Goal: Communication & Community: Answer question/provide support

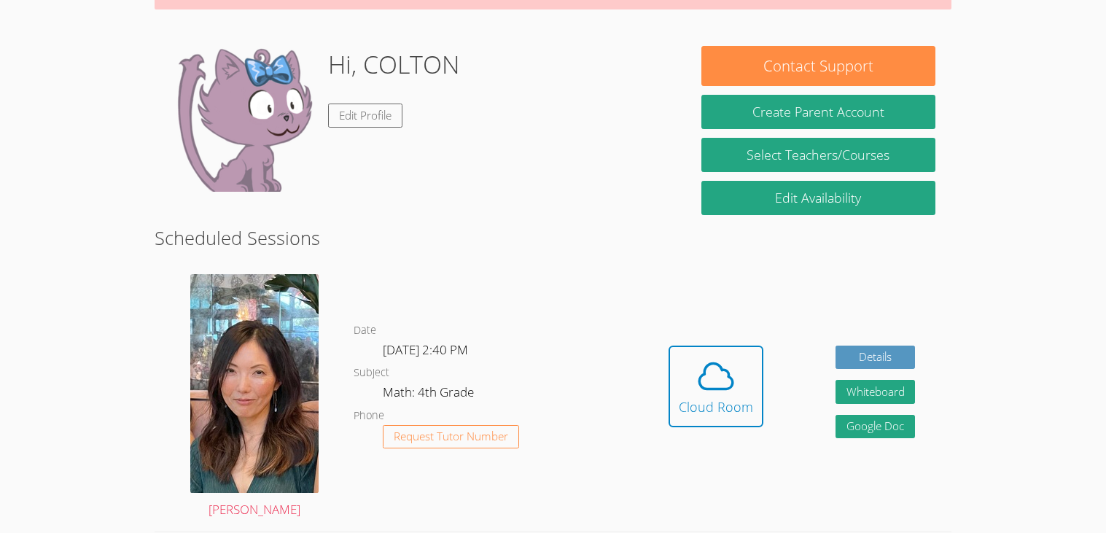
scroll to position [184, 0]
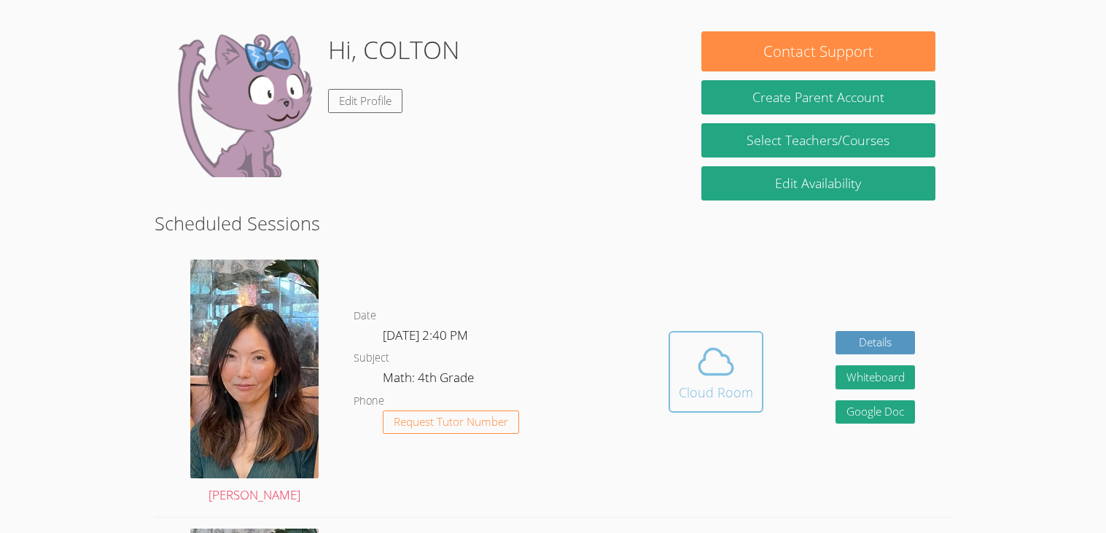
click at [733, 368] on icon at bounding box center [715, 361] width 41 height 41
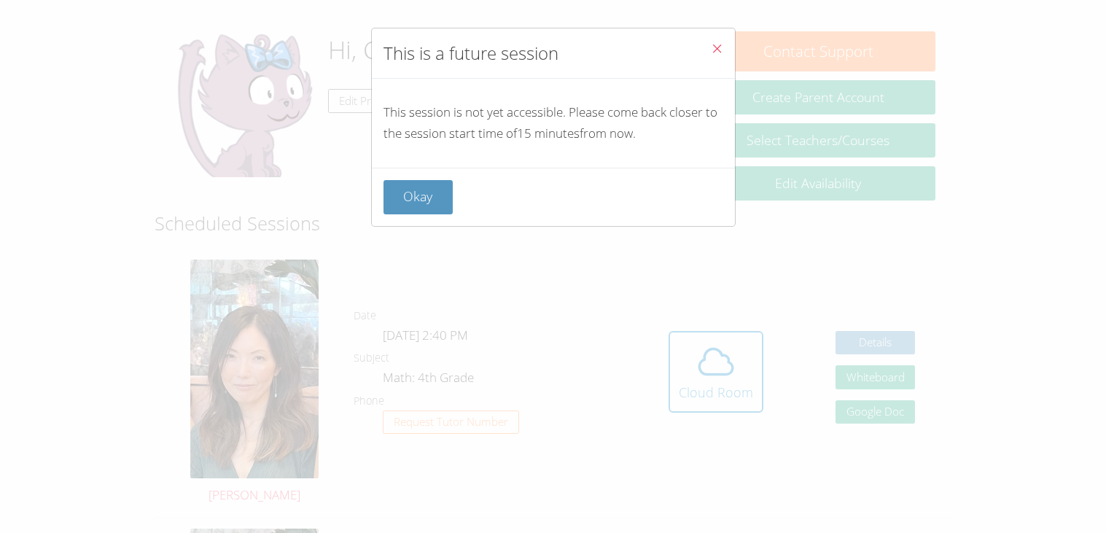
click at [722, 41] on button "Close" at bounding box center [717, 50] width 36 height 44
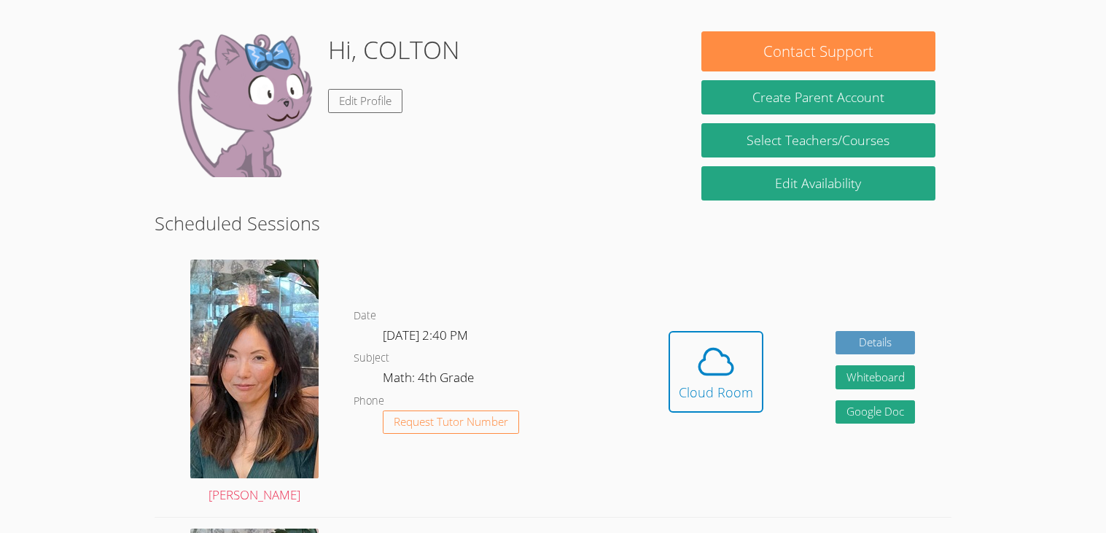
click at [761, 353] on div "Hidden Cloud Room Details Whiteboard Hidden Google Doc" at bounding box center [792, 383] width 319 height 268
click at [748, 353] on span at bounding box center [716, 361] width 74 height 41
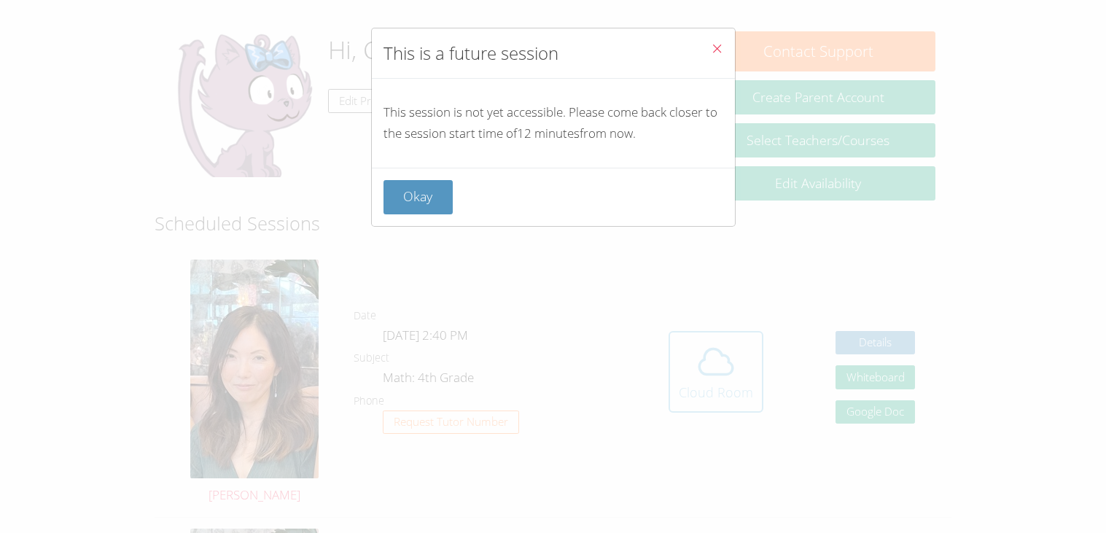
click at [748, 353] on div "This is a future session This session is not yet accessible. Please come back c…" at bounding box center [553, 266] width 1106 height 533
click at [700, 39] on button "Close" at bounding box center [717, 50] width 36 height 44
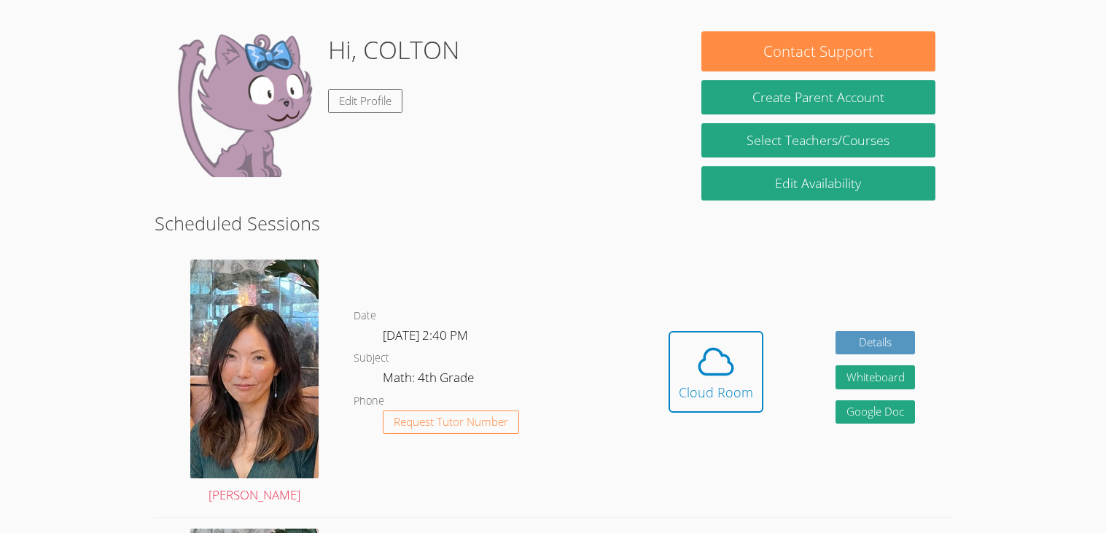
click at [434, 227] on h2 "Scheduled Sessions" at bounding box center [553, 223] width 796 height 28
click at [676, 332] on button "Cloud Room" at bounding box center [716, 372] width 95 height 82
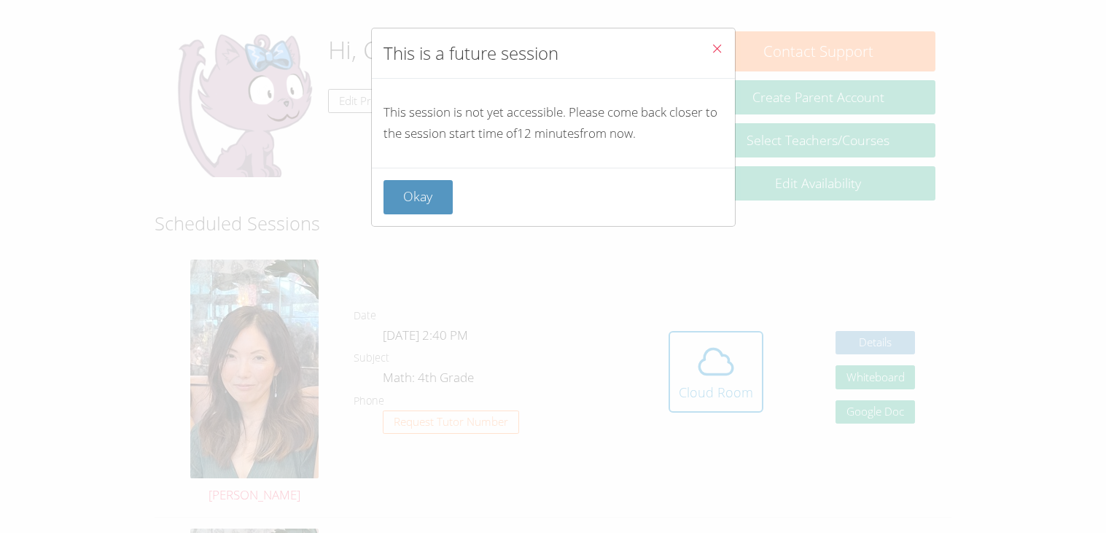
click at [722, 42] on icon "Close" at bounding box center [717, 48] width 12 height 12
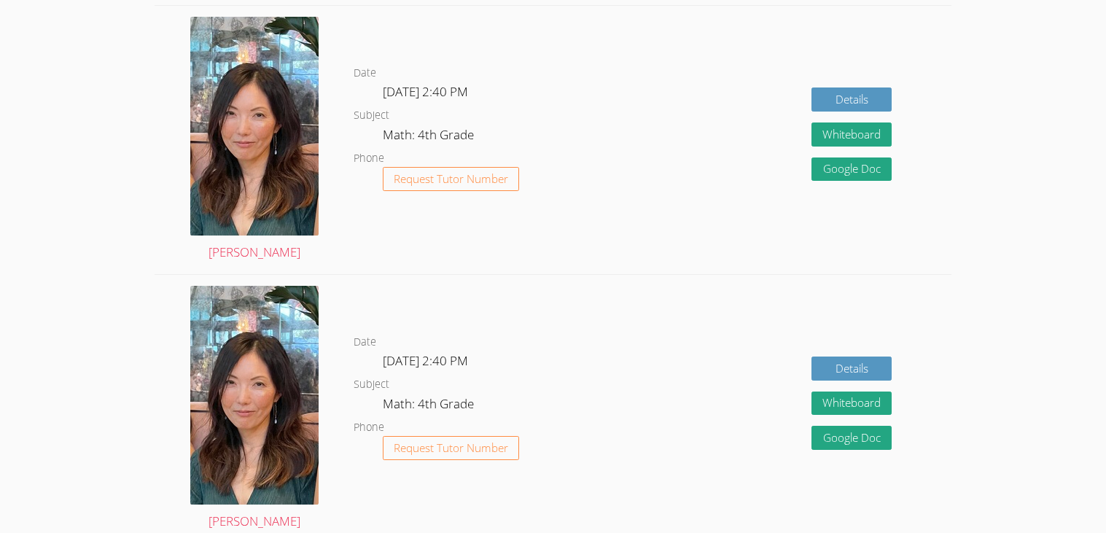
scroll to position [0, 0]
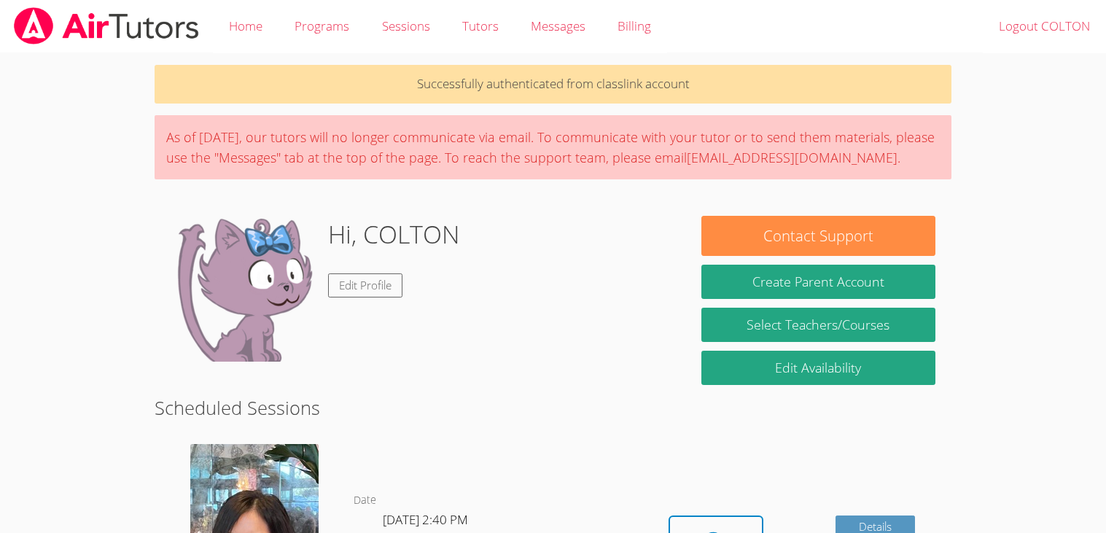
click at [252, 285] on img at bounding box center [244, 289] width 146 height 146
click at [388, 286] on link "Edit Profile" at bounding box center [365, 285] width 74 height 24
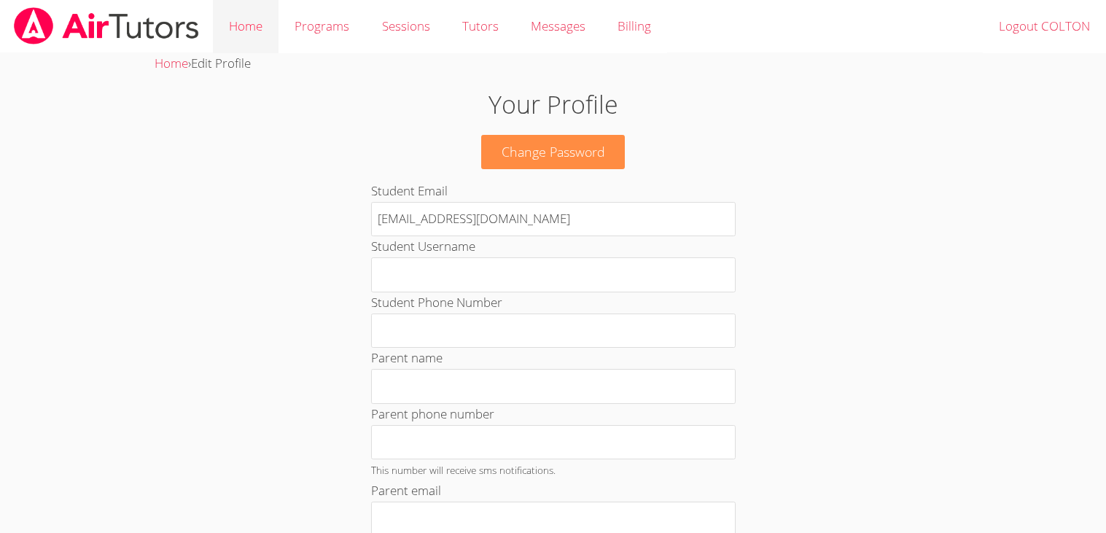
click at [233, 47] on link "Home" at bounding box center [246, 26] width 66 height 53
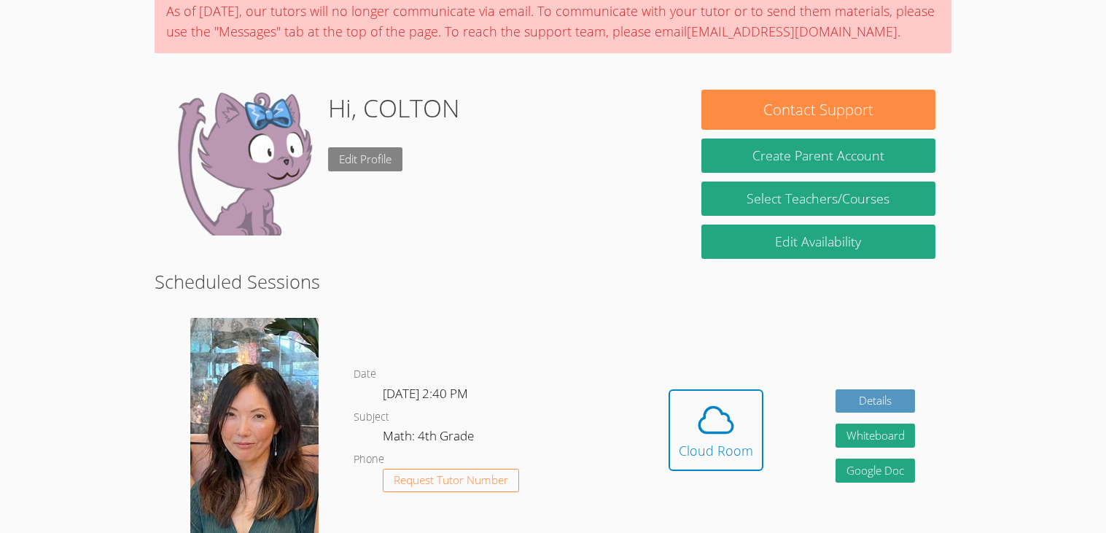
scroll to position [77, 0]
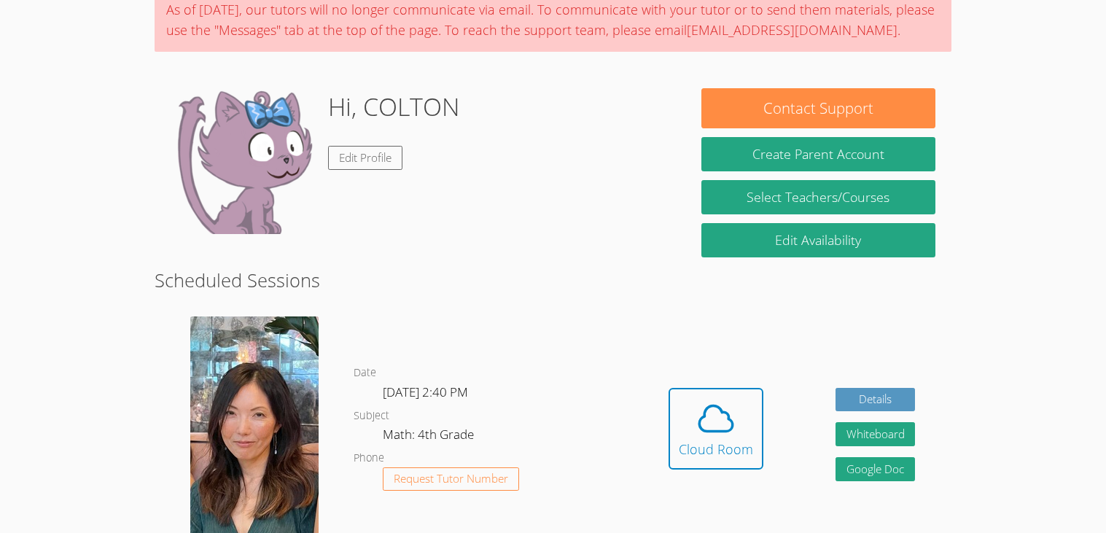
click at [330, 210] on div "Hi, COLTON Edit Profile" at bounding box center [394, 161] width 132 height 146
click at [252, 118] on img at bounding box center [244, 161] width 146 height 146
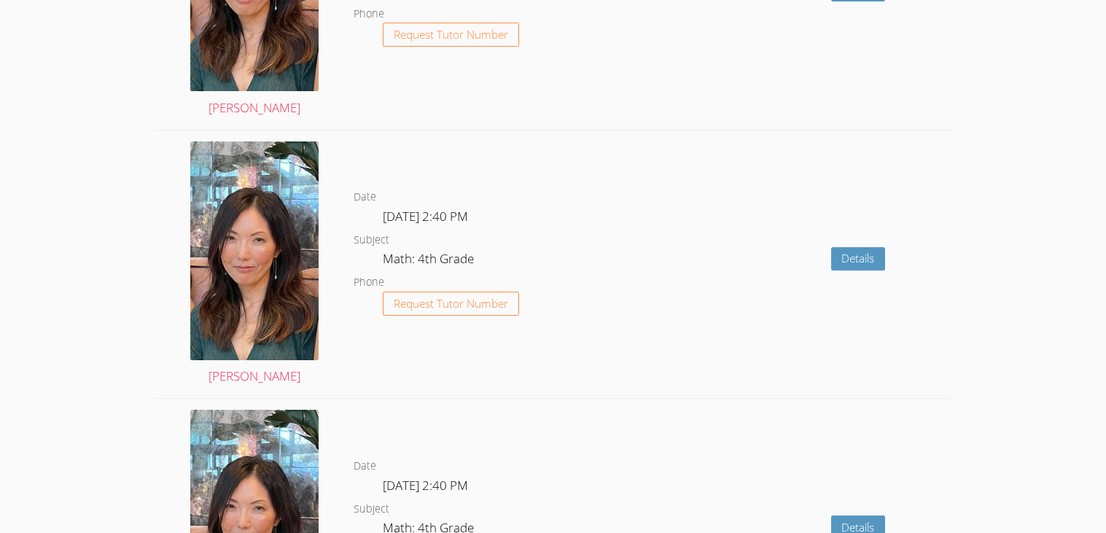
scroll to position [2788, 0]
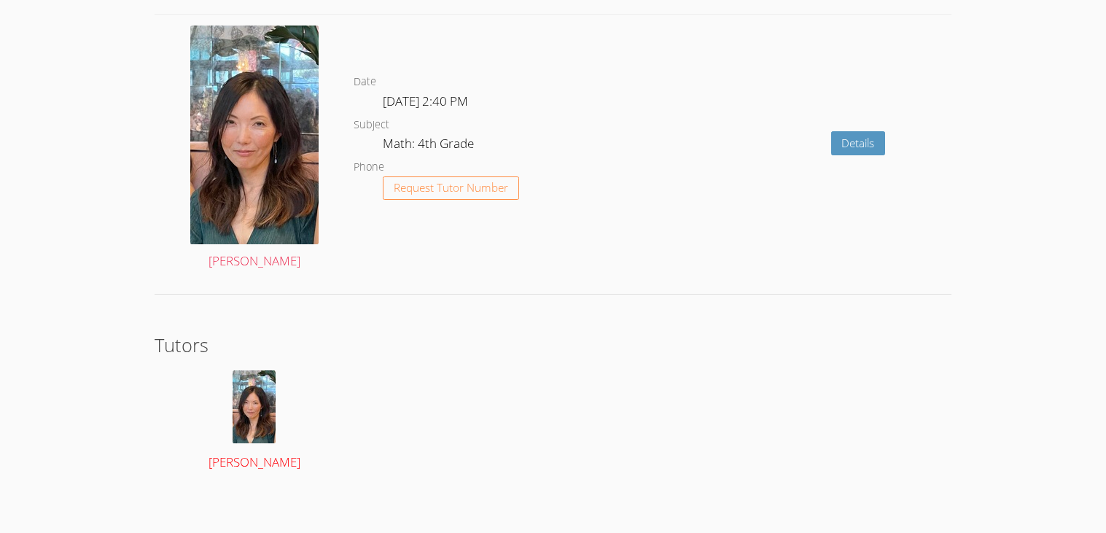
click at [249, 443] on link "[PERSON_NAME]" at bounding box center [254, 421] width 167 height 103
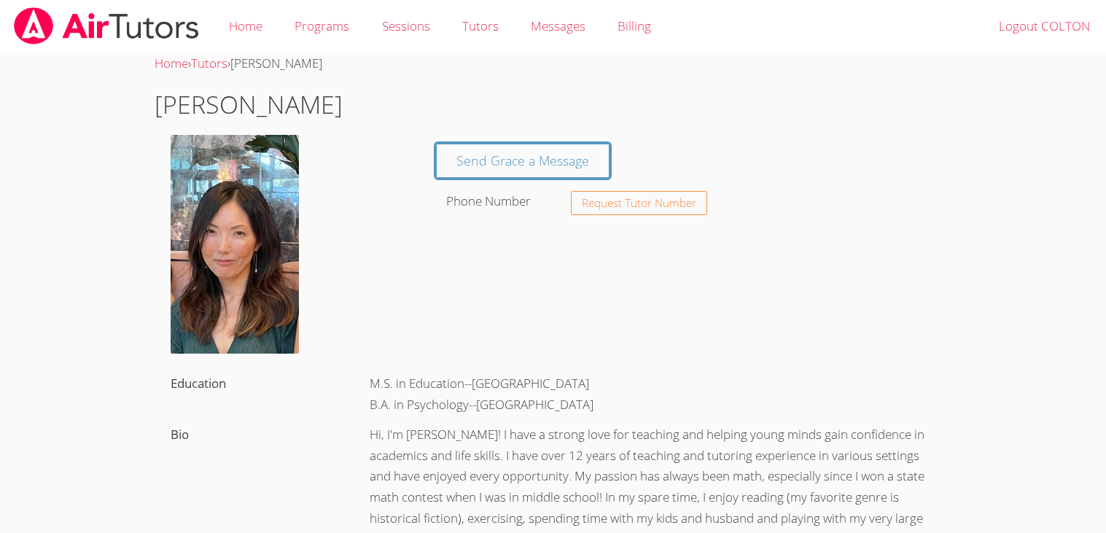
drag, startPoint x: 249, startPoint y: 443, endPoint x: 250, endPoint y: 429, distance: 13.2
click at [268, 11] on link "Home" at bounding box center [246, 26] width 66 height 53
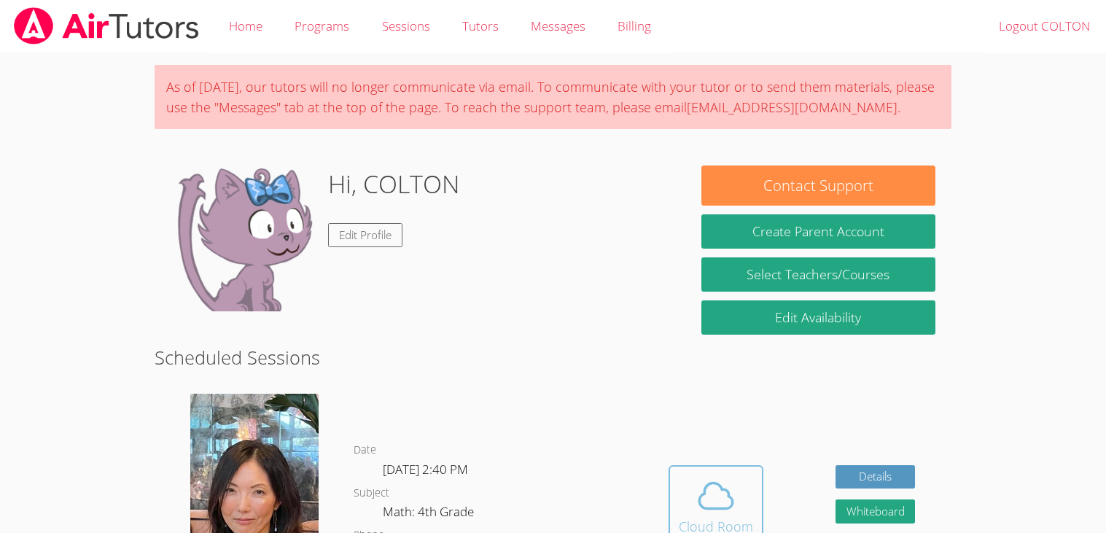
click at [723, 503] on icon at bounding box center [715, 495] width 41 height 41
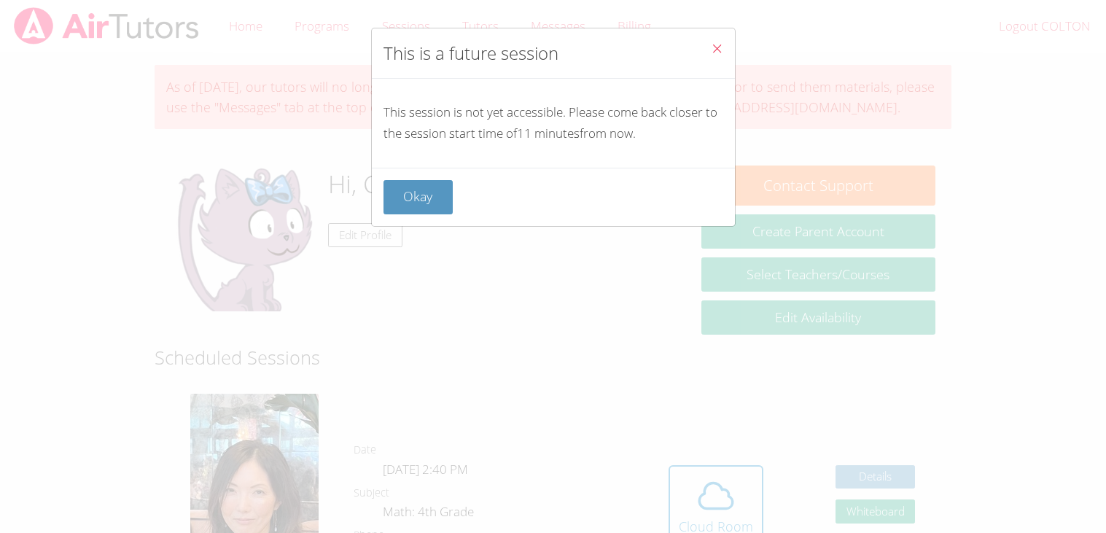
click at [712, 39] on button "Close" at bounding box center [717, 50] width 36 height 44
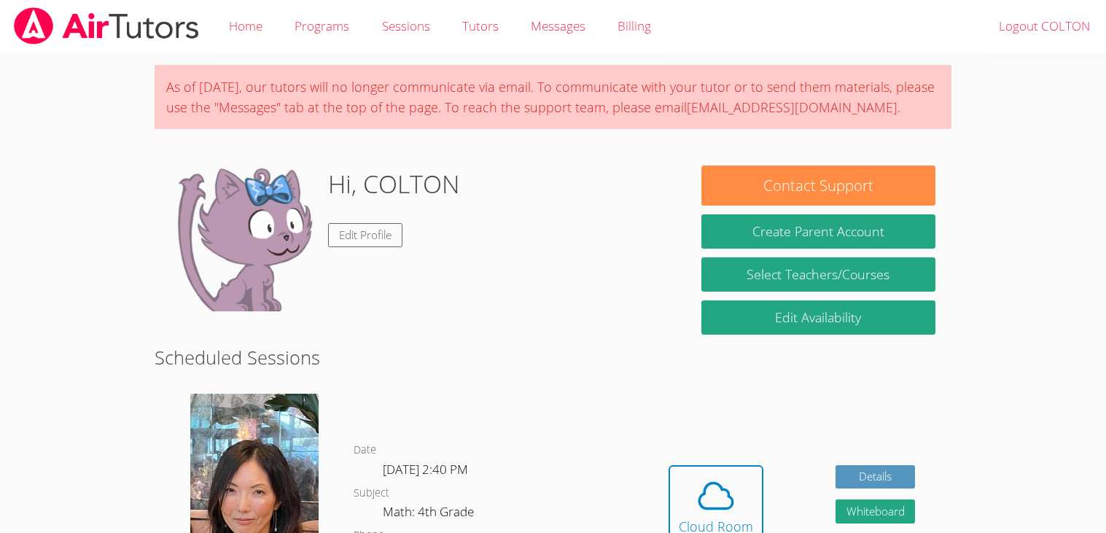
scroll to position [13, 0]
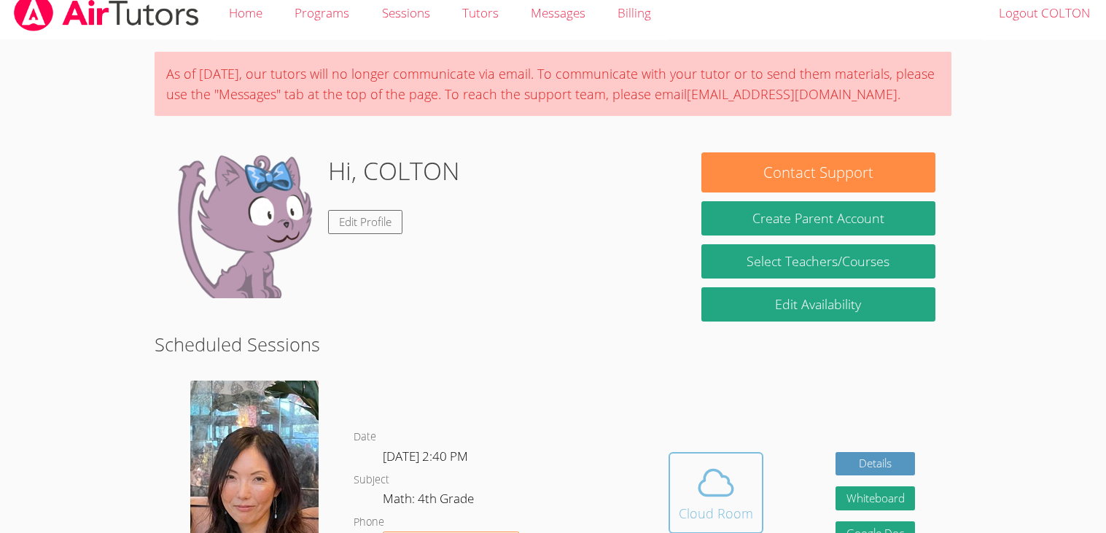
click at [701, 475] on icon at bounding box center [715, 482] width 41 height 41
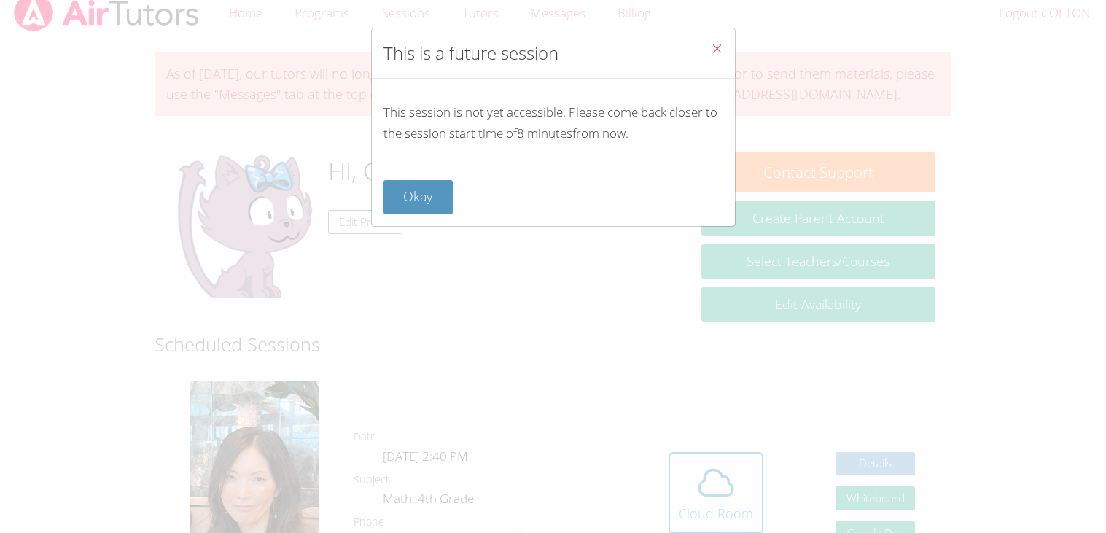
click at [713, 52] on icon "Close" at bounding box center [717, 48] width 12 height 12
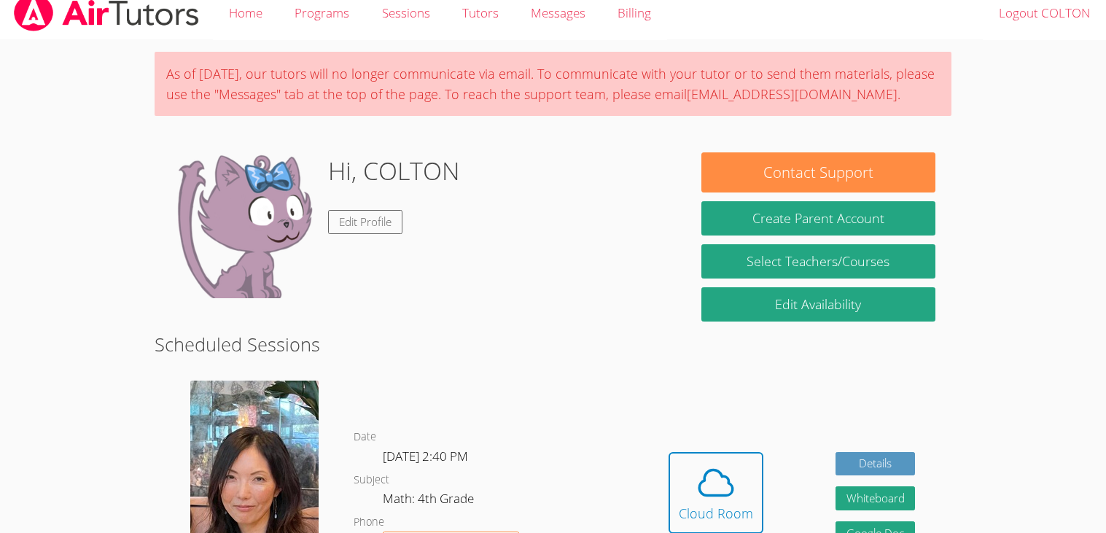
click at [671, 331] on h2 "Scheduled Sessions" at bounding box center [553, 344] width 796 height 28
click at [665, 511] on div "Hidden Cloud Room Details Whiteboard Hidden Google Doc" at bounding box center [792, 504] width 319 height 268
click at [704, 503] on div "Cloud Room" at bounding box center [716, 513] width 74 height 20
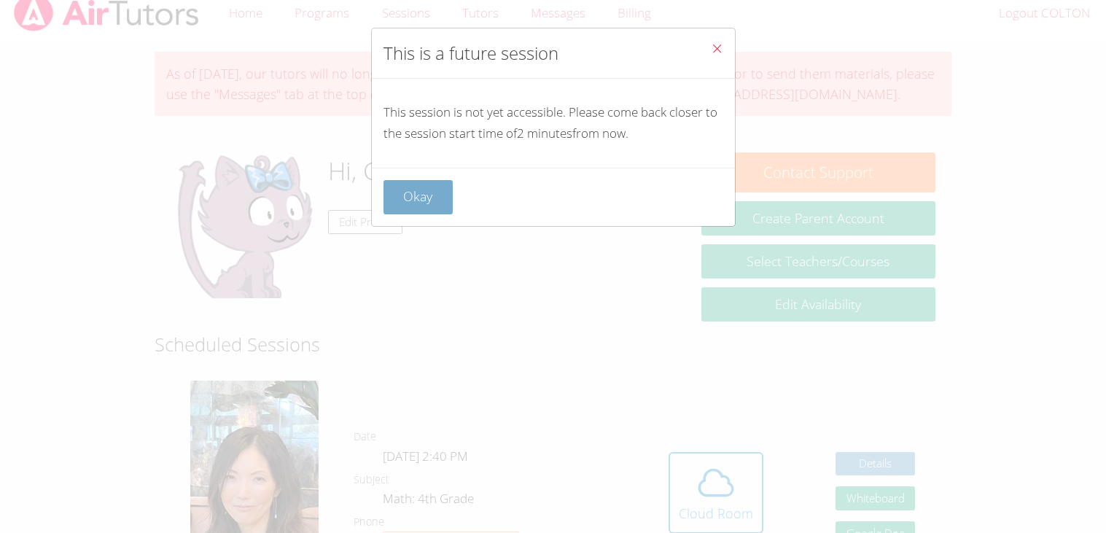
click at [423, 204] on button "Okay" at bounding box center [418, 197] width 70 height 34
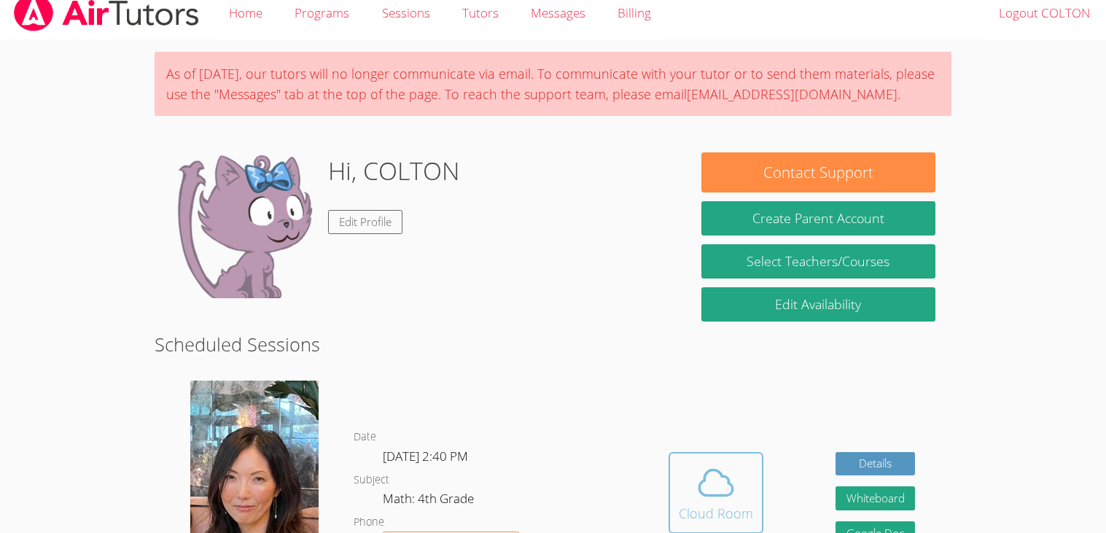
click at [737, 472] on span at bounding box center [716, 482] width 74 height 41
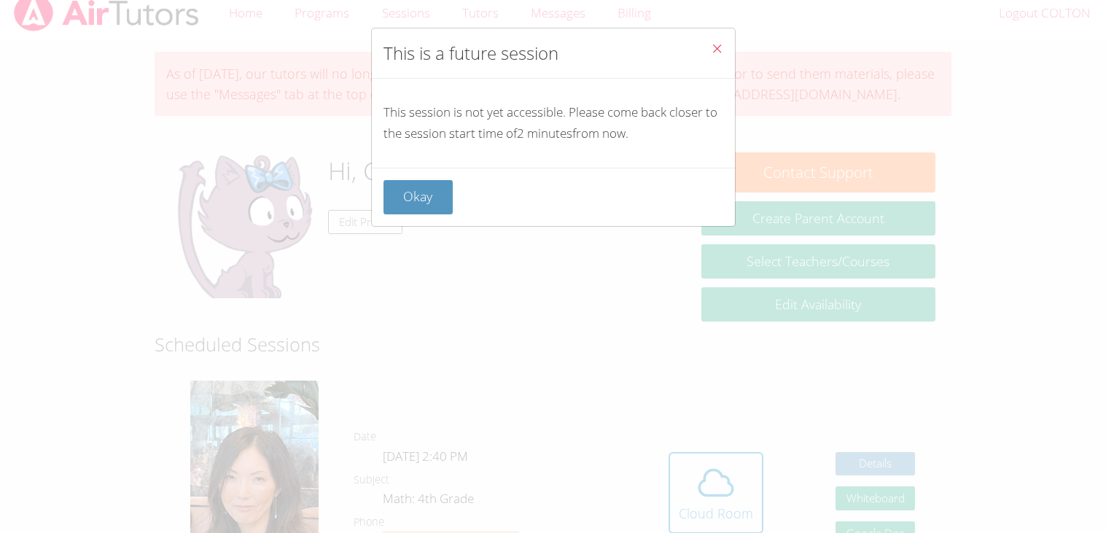
click at [711, 60] on button "Close" at bounding box center [717, 50] width 36 height 44
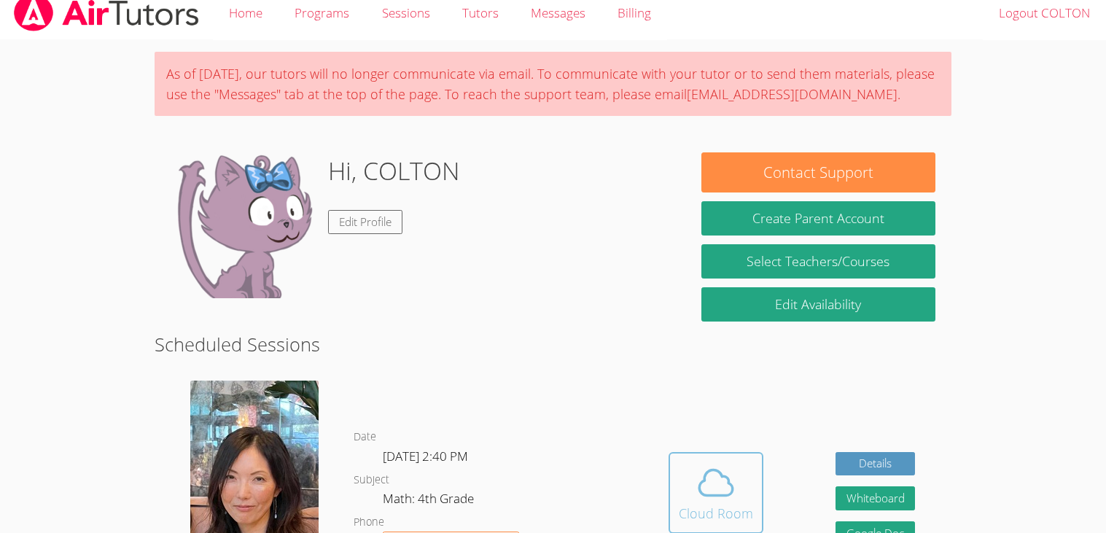
click at [684, 464] on span at bounding box center [716, 482] width 74 height 41
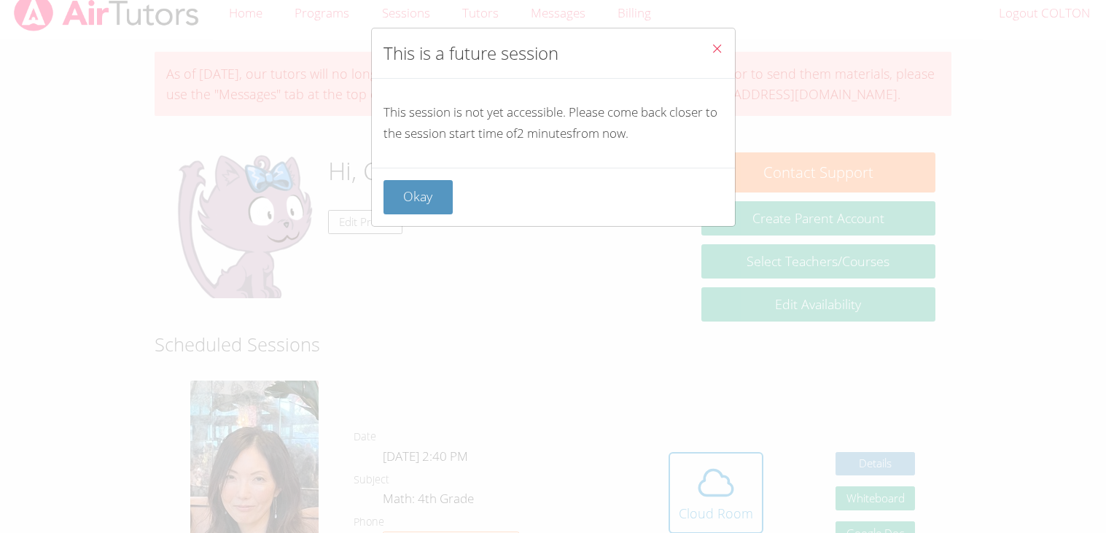
click at [717, 39] on button "Close" at bounding box center [717, 50] width 36 height 44
click at [717, 39] on div "Home Programs Sessions Tutors Messages Billing Logout COLTON" at bounding box center [553, 13] width 1106 height 52
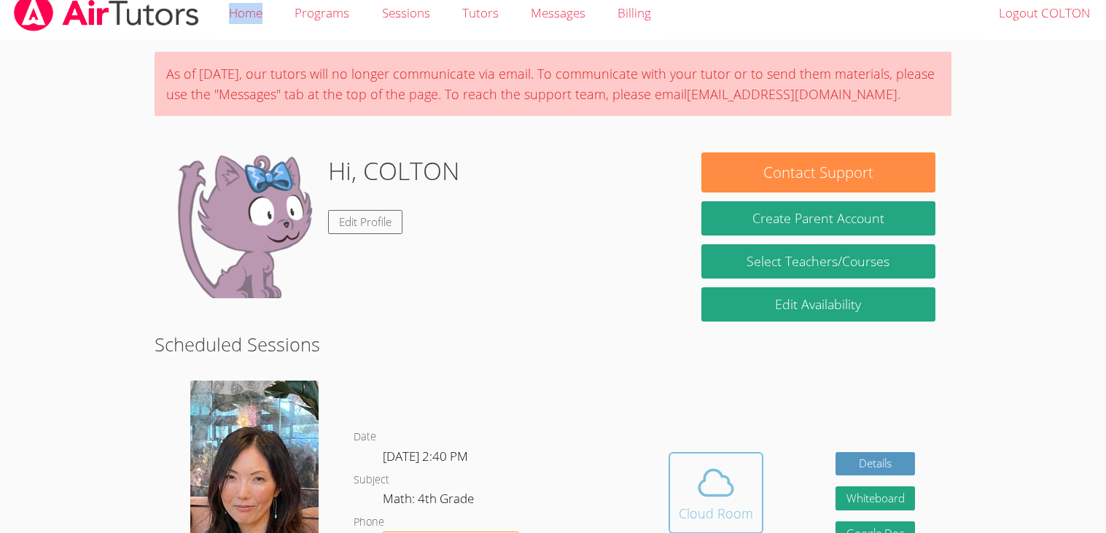
click at [679, 496] on span at bounding box center [716, 482] width 74 height 41
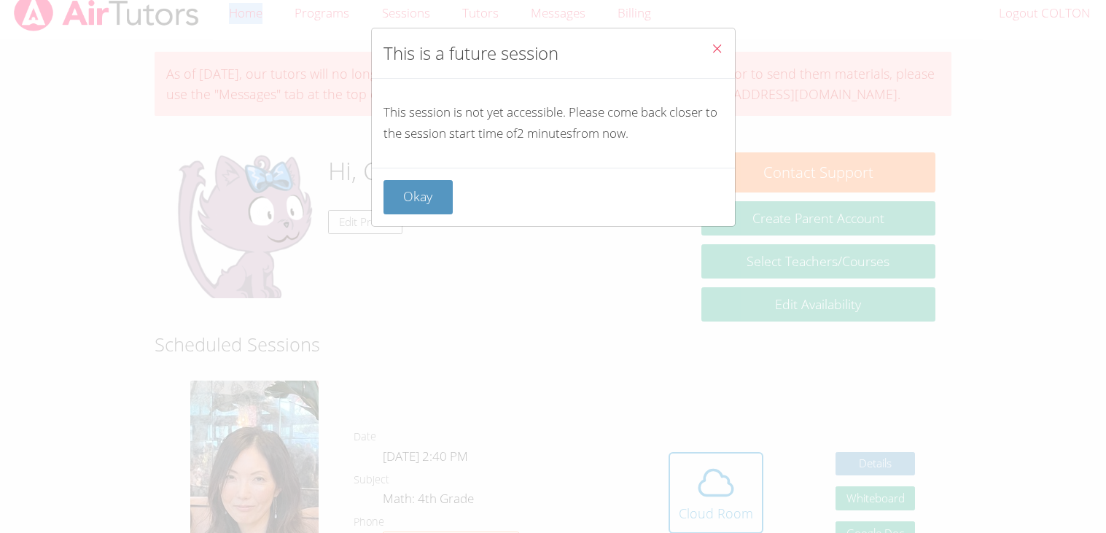
click at [723, 22] on div "This is a future session This session is not yet accessible. Please come back c…" at bounding box center [553, 266] width 1106 height 533
click at [721, 36] on button "Close" at bounding box center [717, 50] width 36 height 44
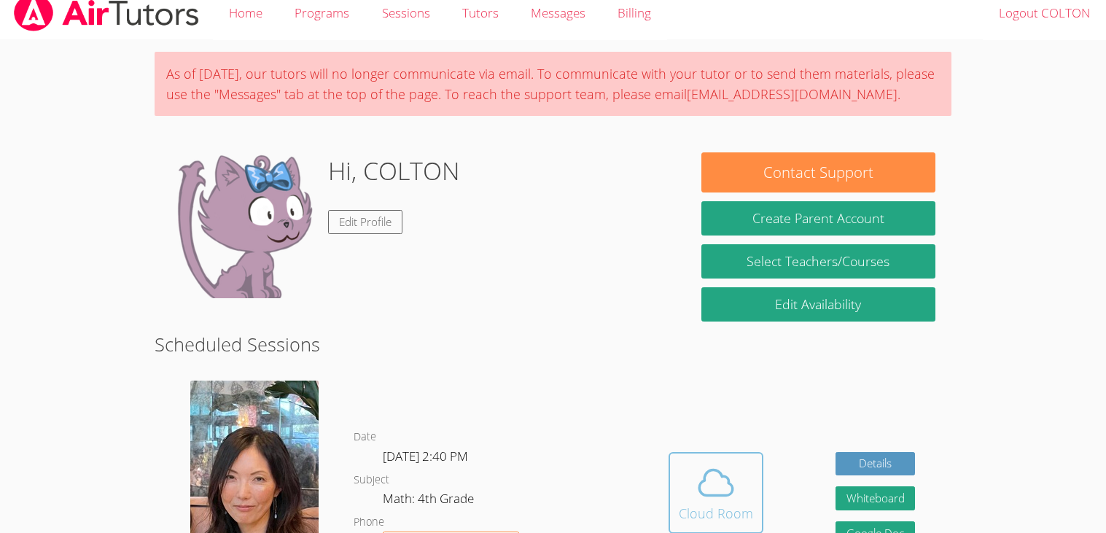
click at [717, 518] on div "Cloud Room" at bounding box center [716, 513] width 74 height 20
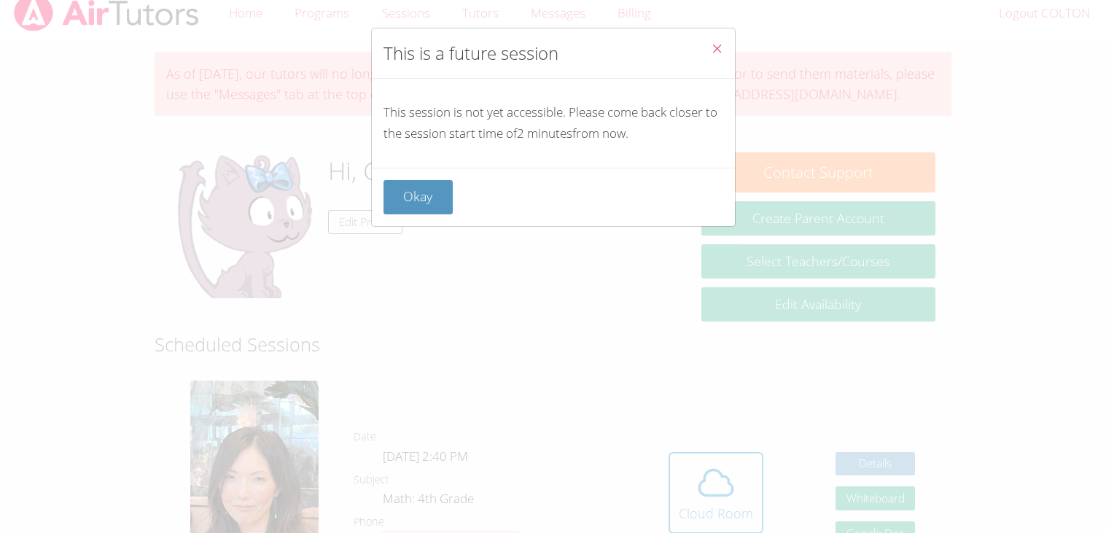
click at [706, 49] on button "Close" at bounding box center [717, 50] width 36 height 44
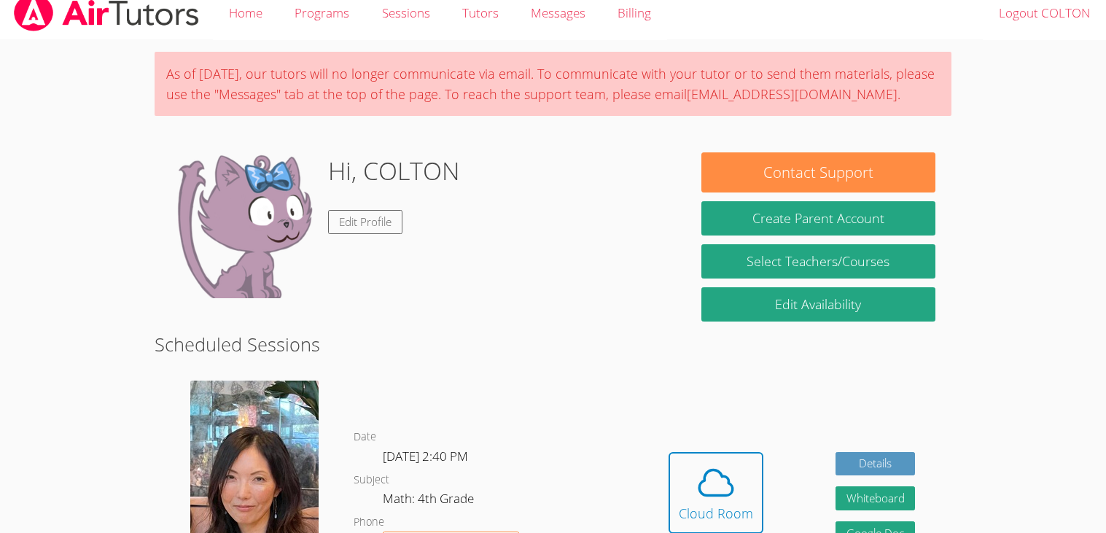
click at [757, 440] on div "Hidden Cloud Room Details Whiteboard Hidden Google Doc" at bounding box center [792, 504] width 319 height 268
click at [685, 459] on button "Cloud Room" at bounding box center [716, 493] width 95 height 82
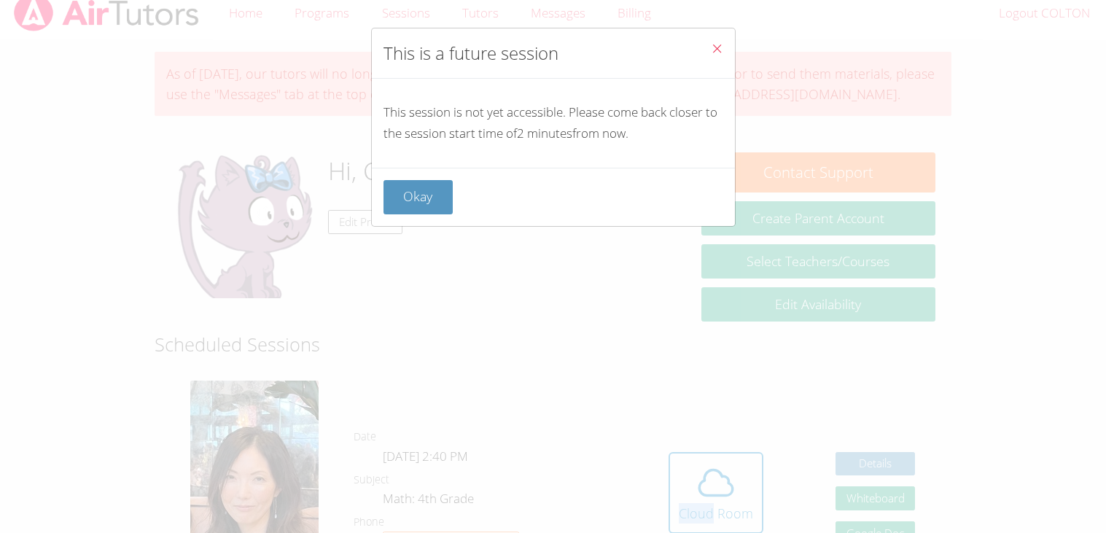
click at [718, 59] on button "Close" at bounding box center [717, 50] width 36 height 44
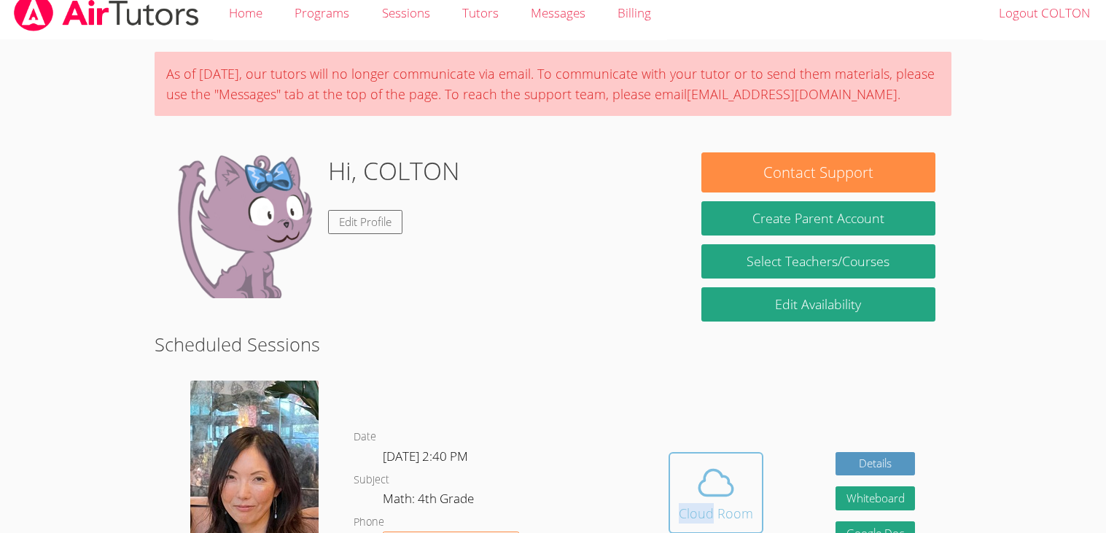
click at [672, 480] on button "Cloud Room" at bounding box center [716, 493] width 95 height 82
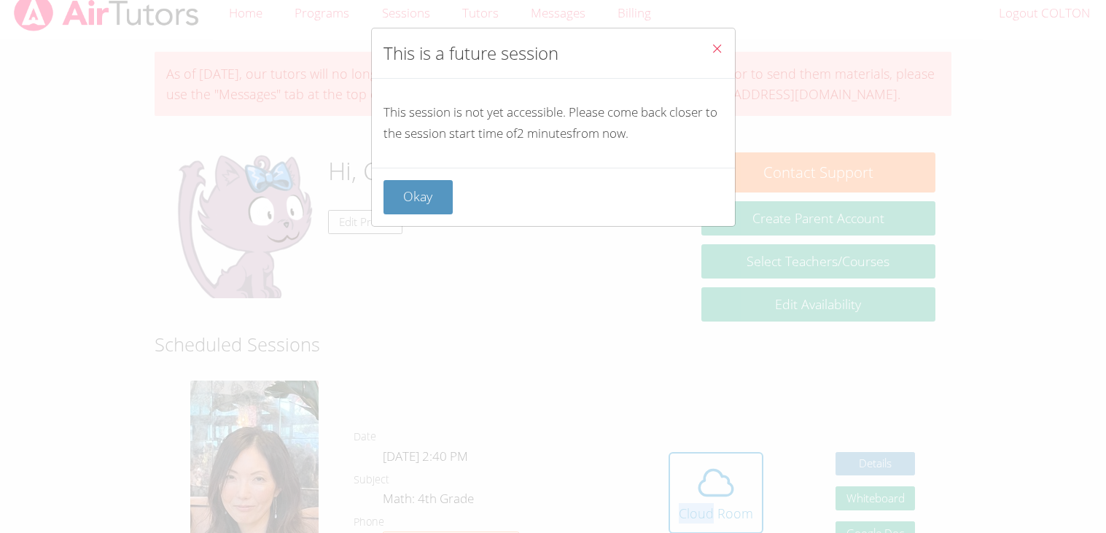
click at [712, 43] on icon "Close" at bounding box center [717, 48] width 12 height 12
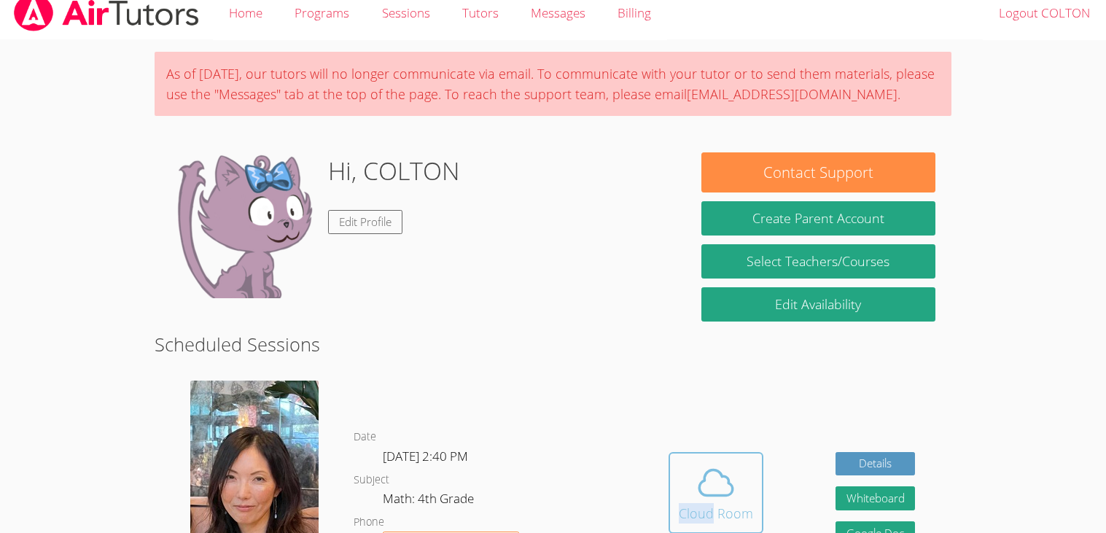
click at [760, 472] on button "Cloud Room" at bounding box center [716, 493] width 95 height 82
click at [726, 503] on div "Cloud Room" at bounding box center [716, 513] width 74 height 20
click at [749, 472] on span at bounding box center [716, 482] width 74 height 41
click at [723, 478] on icon at bounding box center [715, 482] width 41 height 41
click at [726, 491] on icon at bounding box center [715, 482] width 41 height 41
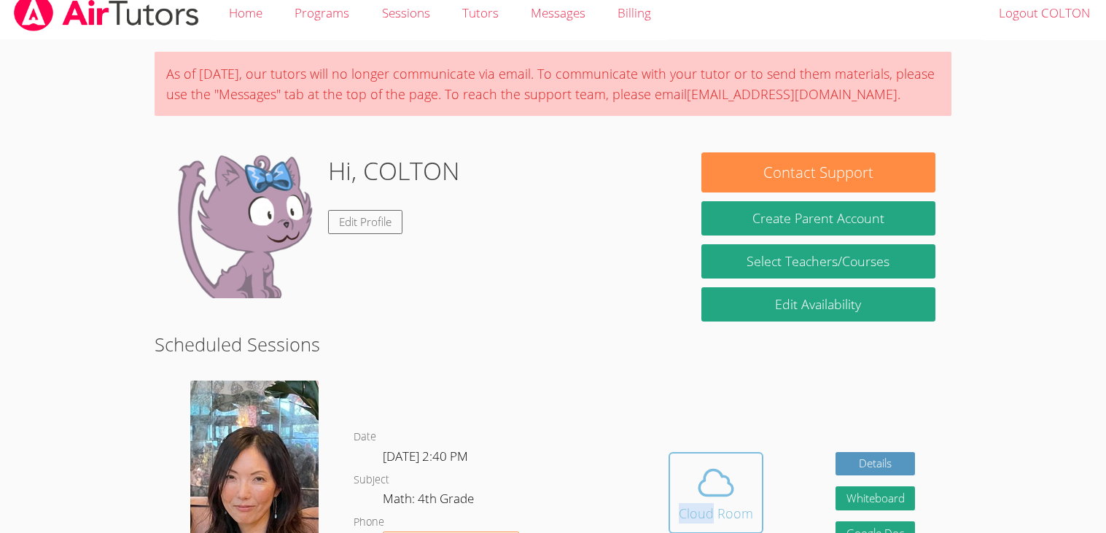
click at [699, 491] on icon at bounding box center [716, 483] width 34 height 26
click at [715, 475] on icon at bounding box center [715, 482] width 41 height 41
click at [726, 466] on icon at bounding box center [715, 482] width 41 height 41
click at [749, 473] on span at bounding box center [716, 482] width 74 height 41
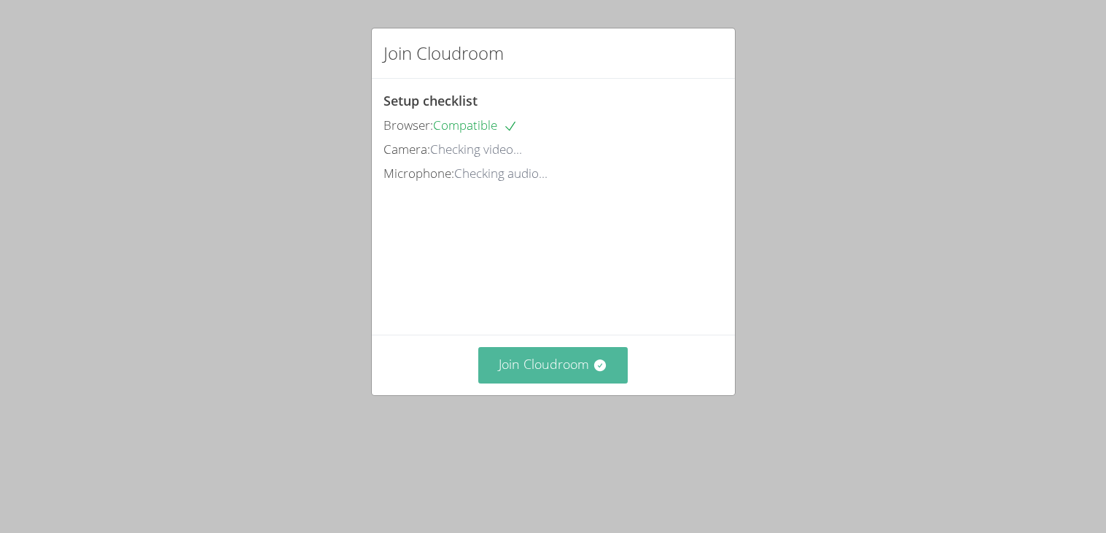
click at [540, 383] on button "Join Cloudroom" at bounding box center [552, 365] width 149 height 36
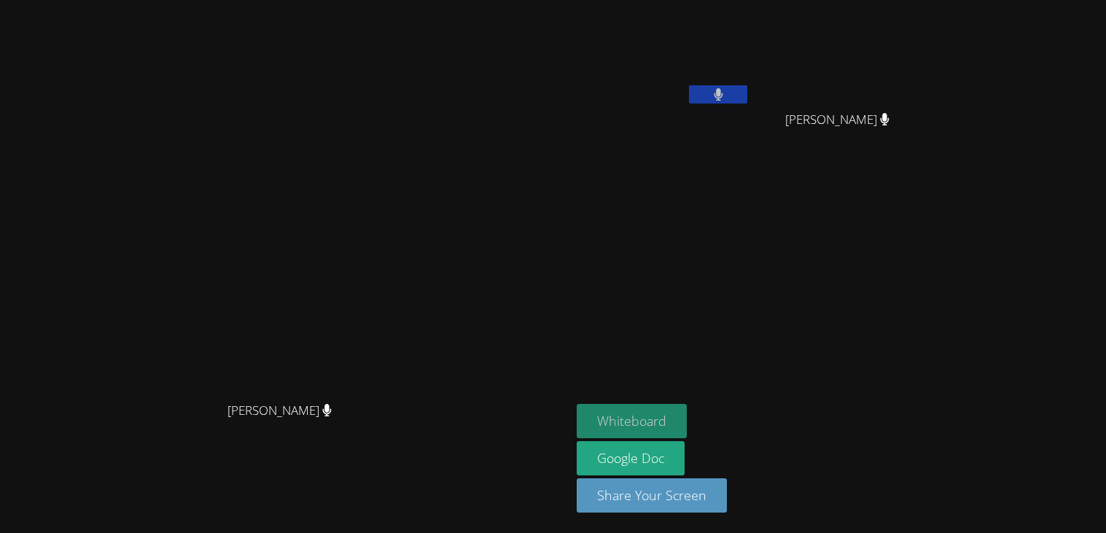
click at [687, 411] on button "Whiteboard" at bounding box center [632, 421] width 110 height 34
click at [747, 85] on button at bounding box center [718, 94] width 58 height 18
click at [747, 87] on button at bounding box center [718, 94] width 58 height 18
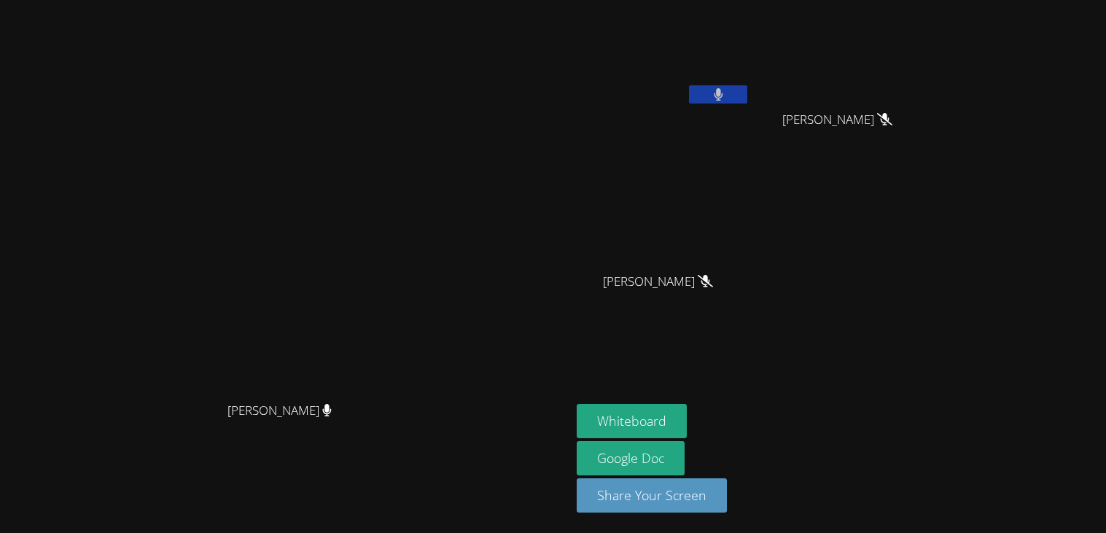
click at [750, 107] on div "[PERSON_NAME]" at bounding box center [664, 58] width 174 height 104
click at [747, 98] on button at bounding box center [718, 94] width 58 height 18
click at [747, 101] on button at bounding box center [718, 94] width 58 height 18
click at [722, 93] on icon at bounding box center [718, 94] width 9 height 12
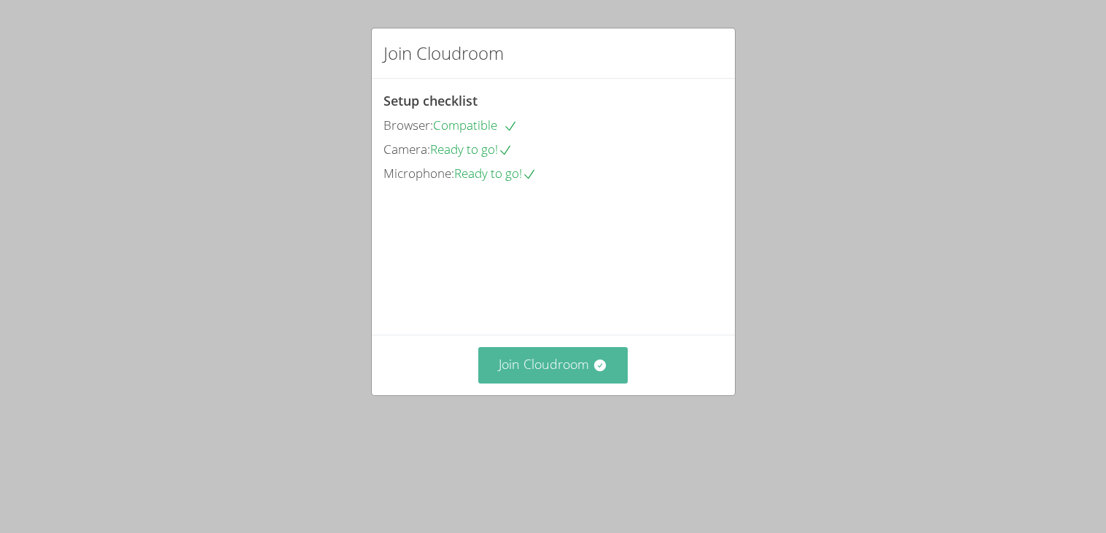
click at [558, 383] on button "Join Cloudroom" at bounding box center [552, 365] width 149 height 36
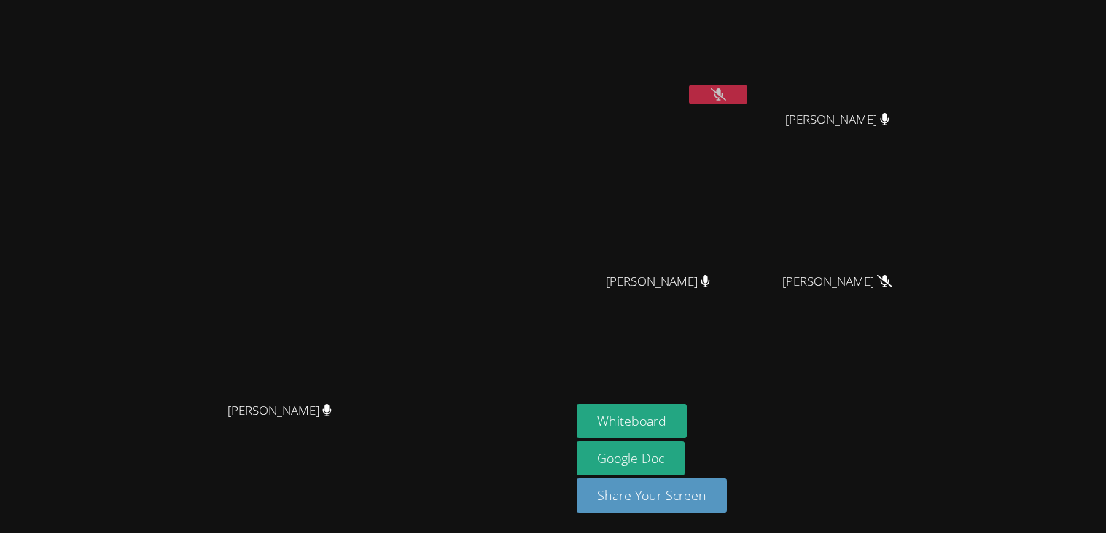
click at [747, 96] on button at bounding box center [718, 94] width 58 height 18
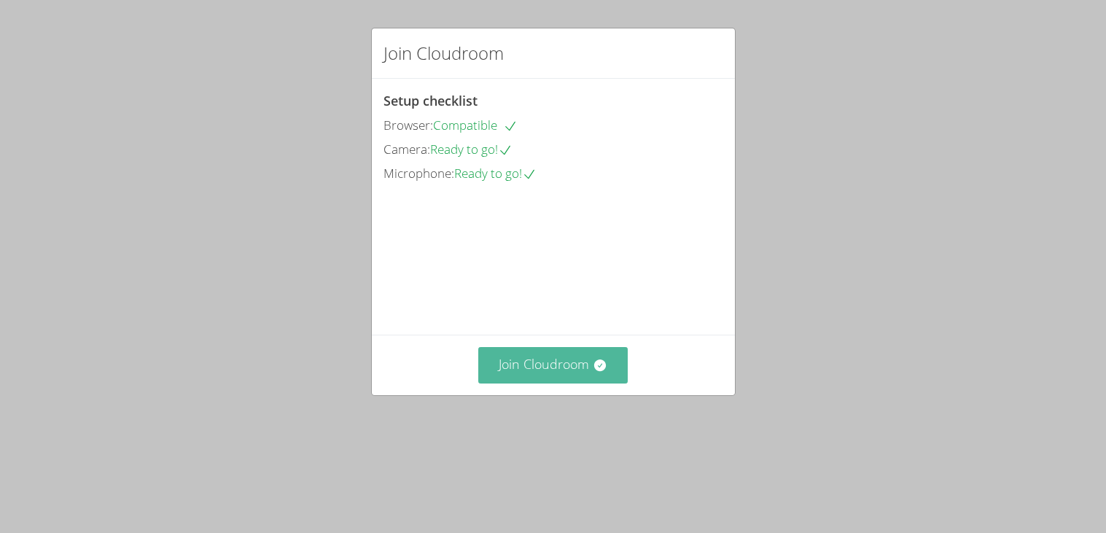
click at [582, 383] on button "Join Cloudroom" at bounding box center [552, 365] width 149 height 36
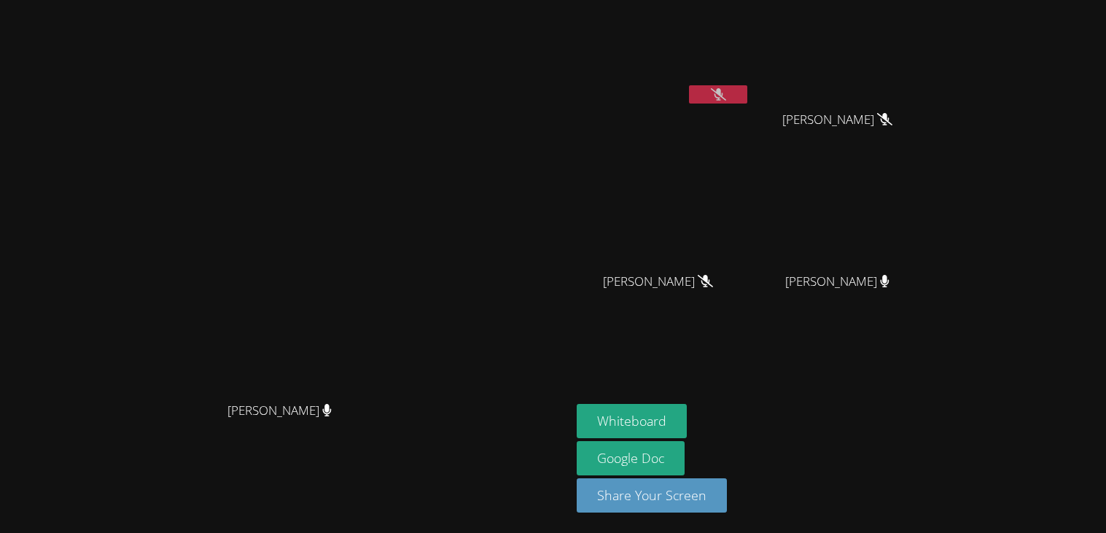
click at [726, 91] on icon at bounding box center [718, 94] width 15 height 12
click at [722, 91] on icon at bounding box center [718, 94] width 9 height 12
click at [726, 92] on icon at bounding box center [718, 94] width 15 height 12
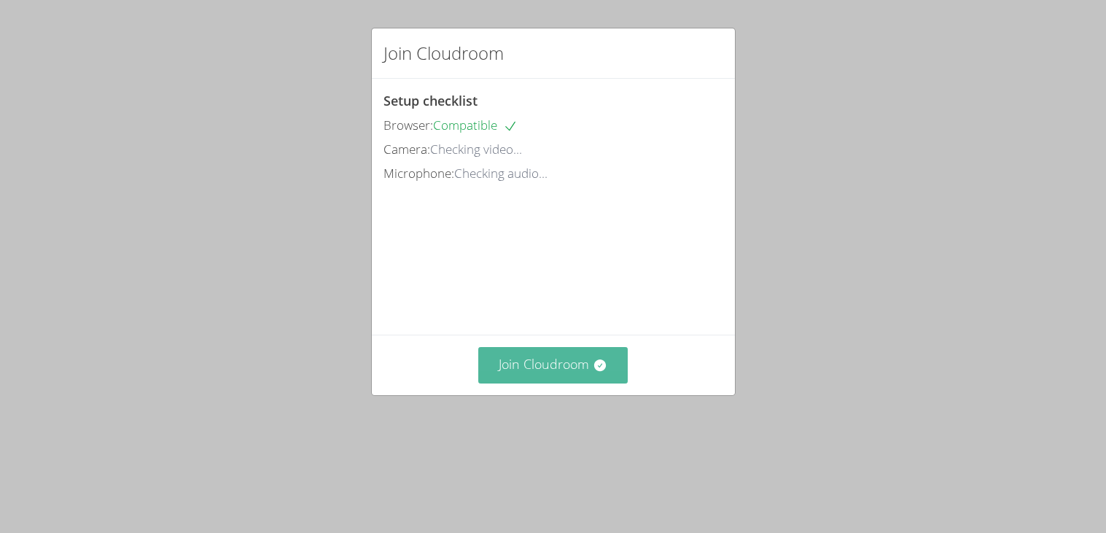
click at [552, 383] on button "Join Cloudroom" at bounding box center [552, 365] width 149 height 36
click at [605, 373] on icon at bounding box center [600, 365] width 15 height 15
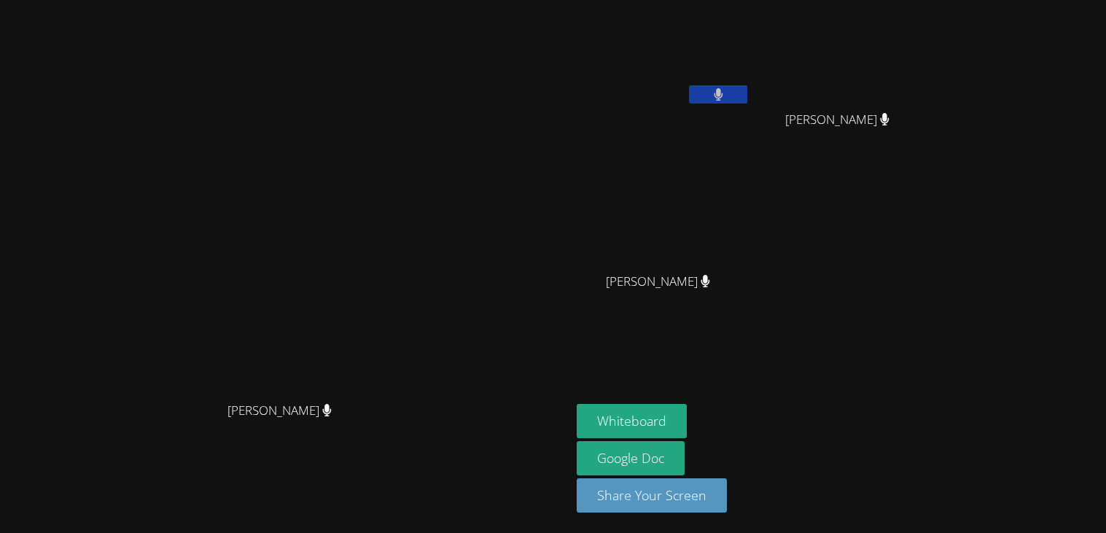
click at [750, 257] on video at bounding box center [664, 217] width 174 height 98
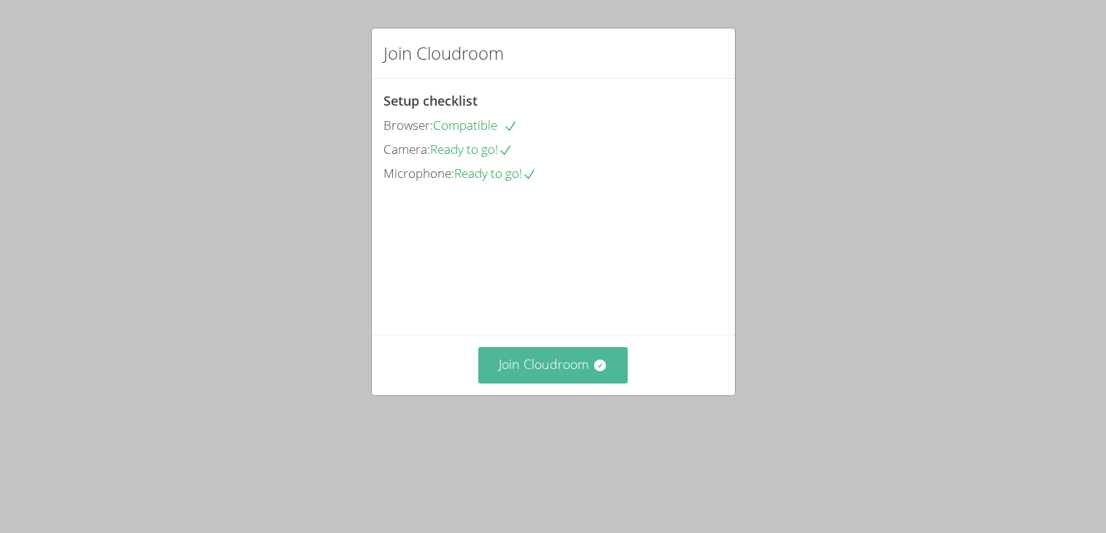
click at [604, 371] on icon at bounding box center [600, 365] width 12 height 12
click at [546, 394] on div "Join Cloudroom" at bounding box center [553, 365] width 363 height 60
click at [534, 383] on button "Join Cloudroom" at bounding box center [552, 365] width 149 height 36
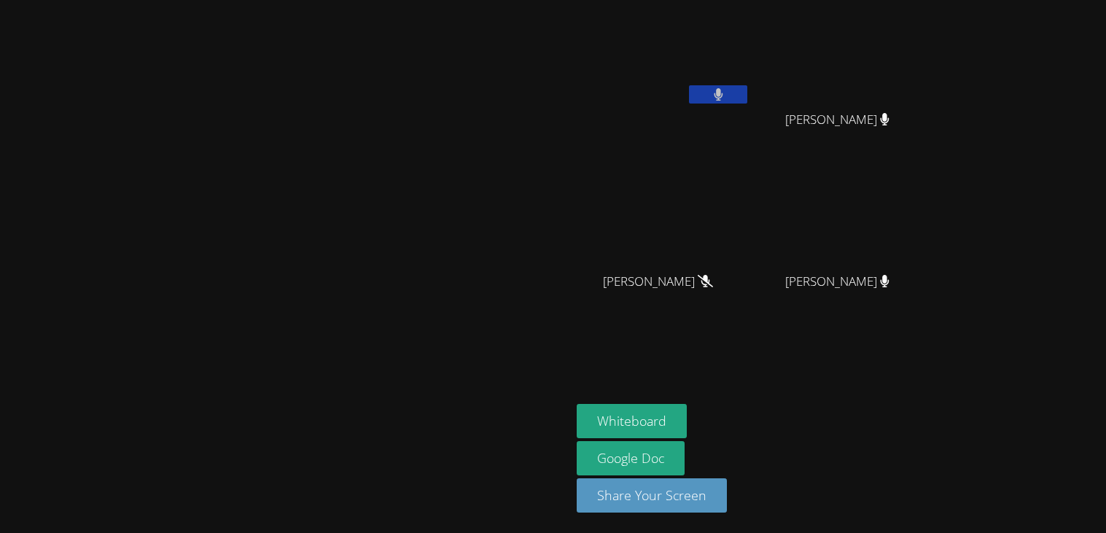
click at [747, 97] on button at bounding box center [718, 94] width 58 height 18
click at [747, 100] on button at bounding box center [718, 94] width 58 height 18
click at [747, 90] on button at bounding box center [718, 94] width 58 height 18
drag, startPoint x: 848, startPoint y: 145, endPoint x: 857, endPoint y: 148, distance: 9.9
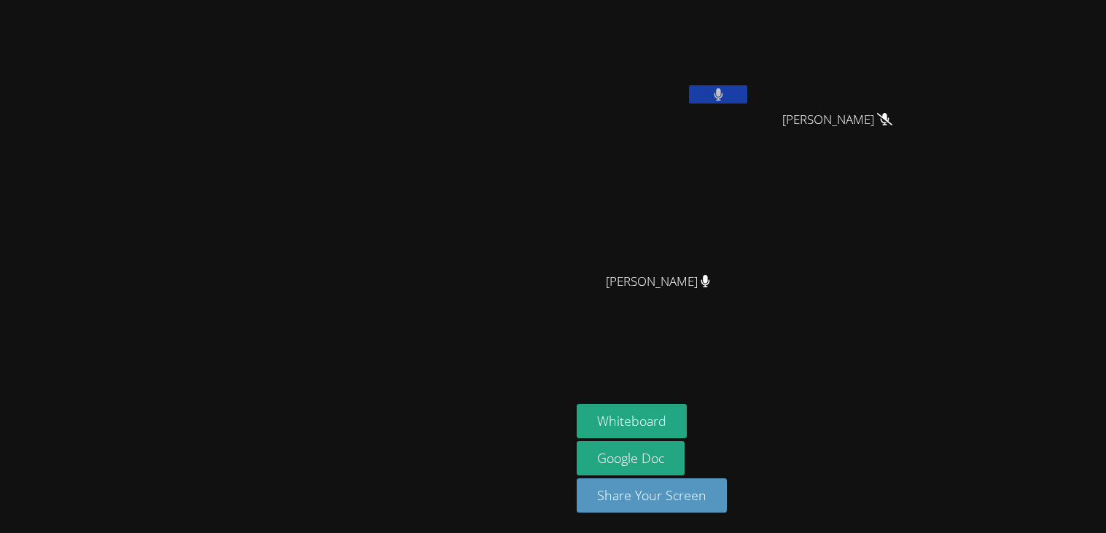
click at [750, 148] on div "[PERSON_NAME]" at bounding box center [664, 84] width 174 height 156
click at [750, 82] on video at bounding box center [664, 55] width 174 height 98
click at [747, 86] on button at bounding box center [718, 94] width 58 height 18
click at [726, 96] on icon at bounding box center [718, 94] width 15 height 12
click at [747, 96] on button at bounding box center [718, 94] width 58 height 18
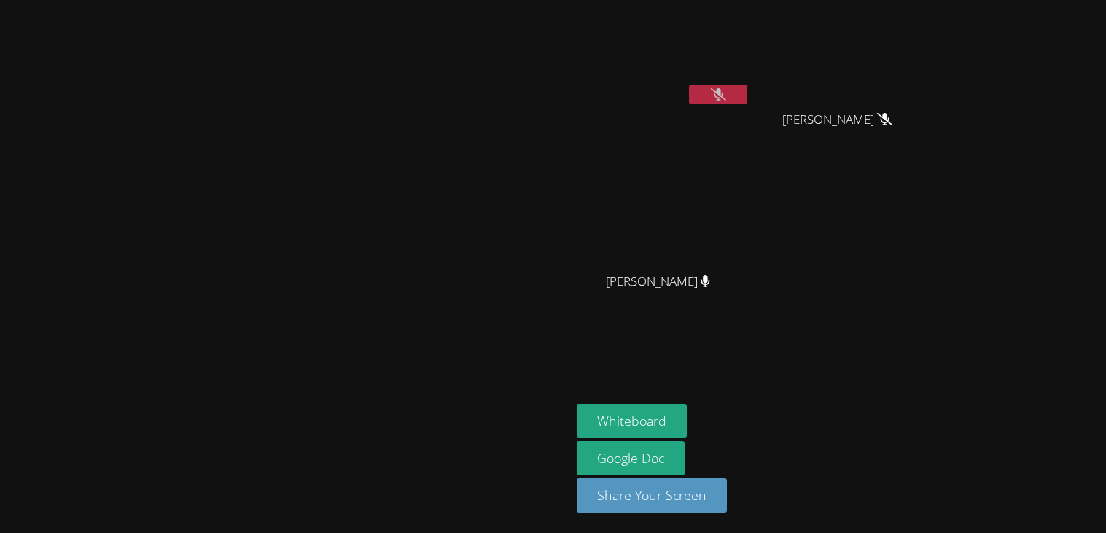
click at [726, 96] on icon at bounding box center [718, 94] width 15 height 12
click at [747, 96] on button at bounding box center [718, 94] width 58 height 18
click at [687, 431] on button "Whiteboard" at bounding box center [632, 421] width 110 height 34
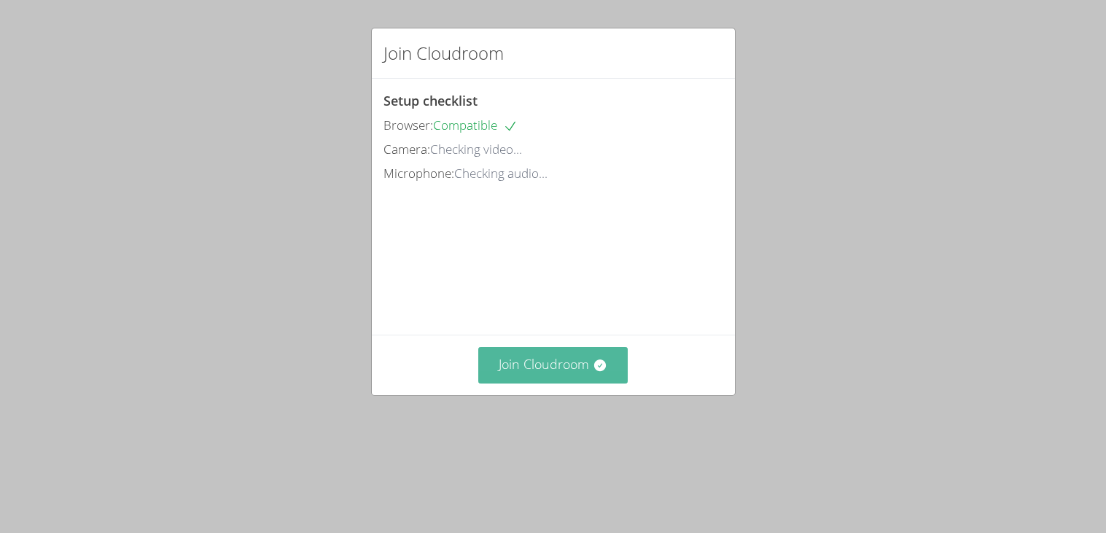
click at [569, 383] on button "Join Cloudroom" at bounding box center [552, 365] width 149 height 36
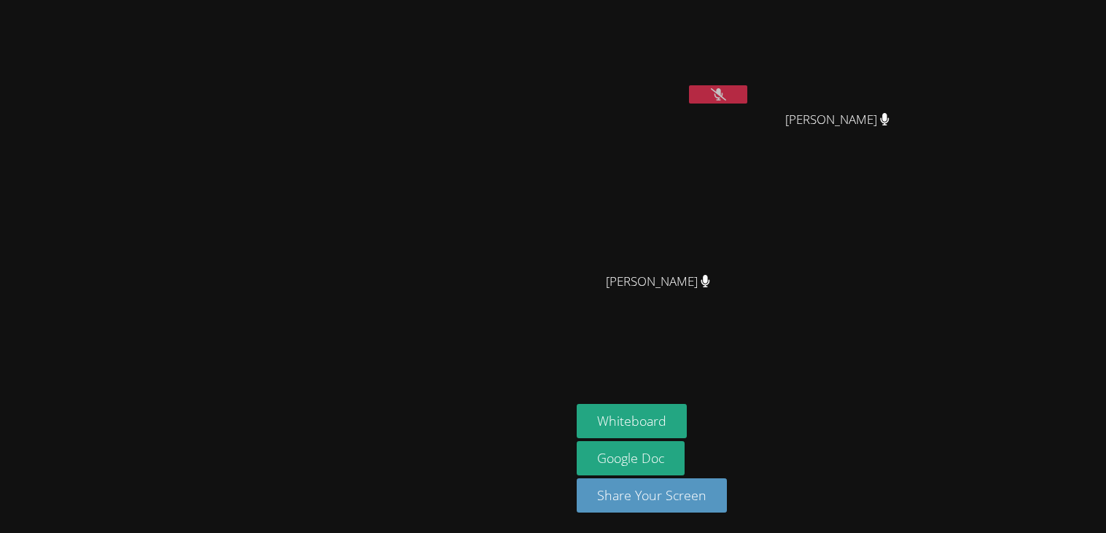
click at [747, 92] on button at bounding box center [718, 94] width 58 height 18
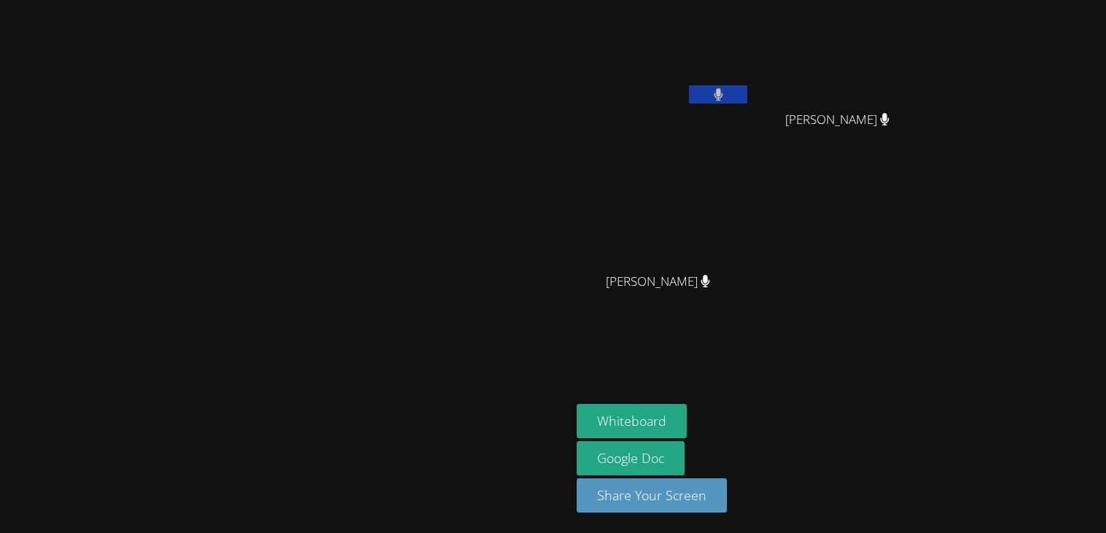
click at [747, 92] on button at bounding box center [718, 94] width 58 height 18
click at [747, 93] on button at bounding box center [718, 94] width 58 height 18
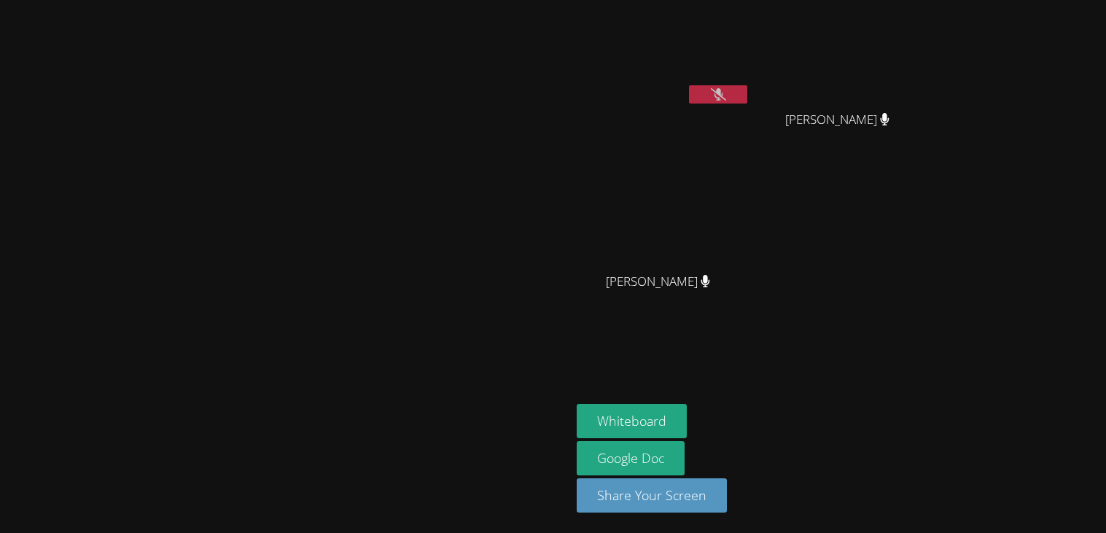
click at [747, 93] on button at bounding box center [718, 94] width 58 height 18
click at [747, 97] on button at bounding box center [718, 94] width 58 height 18
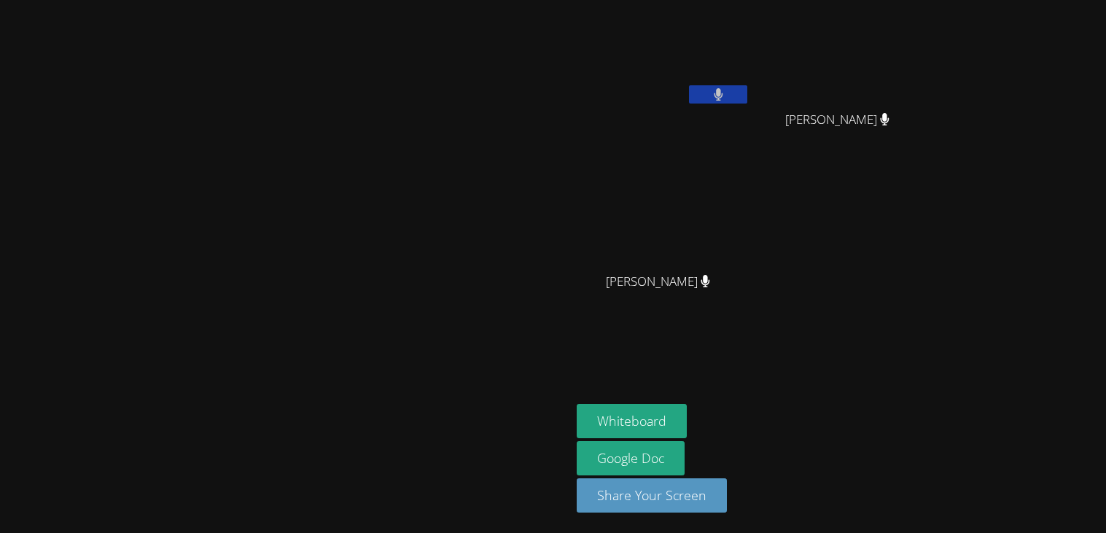
click at [747, 97] on button at bounding box center [718, 94] width 58 height 18
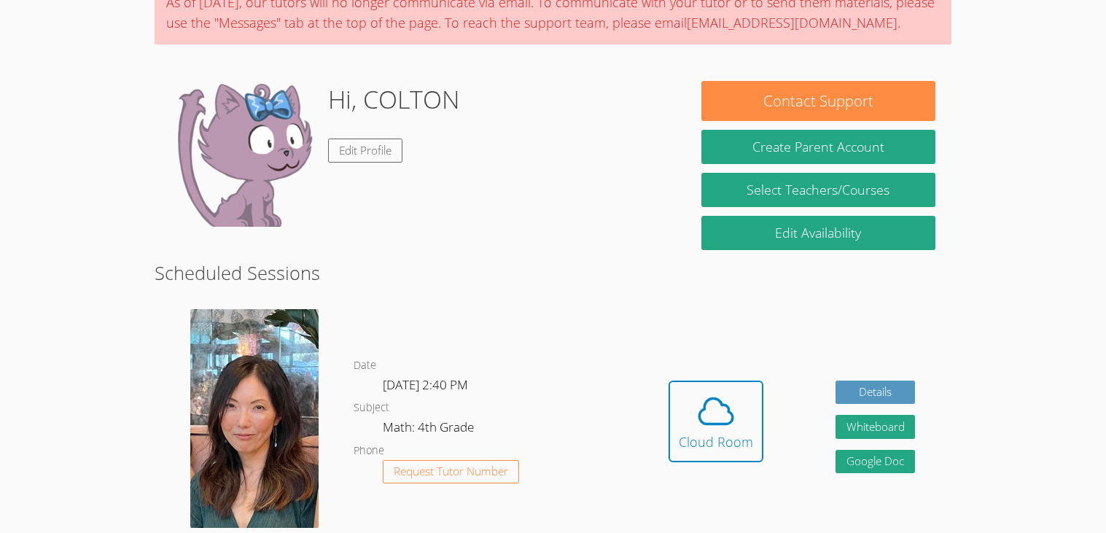
scroll to position [155, 0]
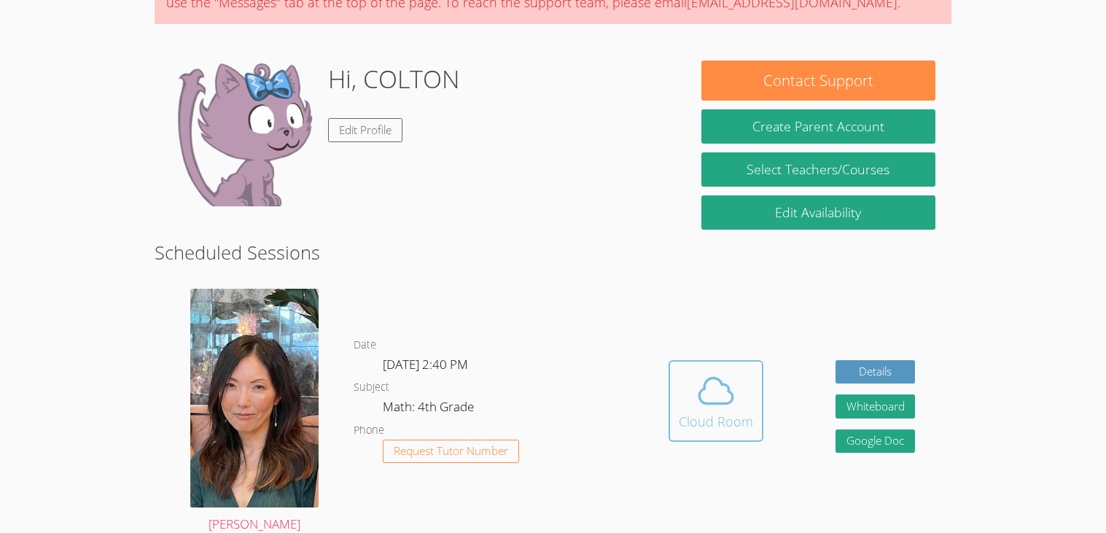
click at [691, 394] on span at bounding box center [716, 390] width 74 height 41
click at [705, 386] on icon at bounding box center [715, 390] width 41 height 41
click at [723, 403] on icon at bounding box center [716, 391] width 34 height 26
click at [695, 378] on icon at bounding box center [715, 390] width 41 height 41
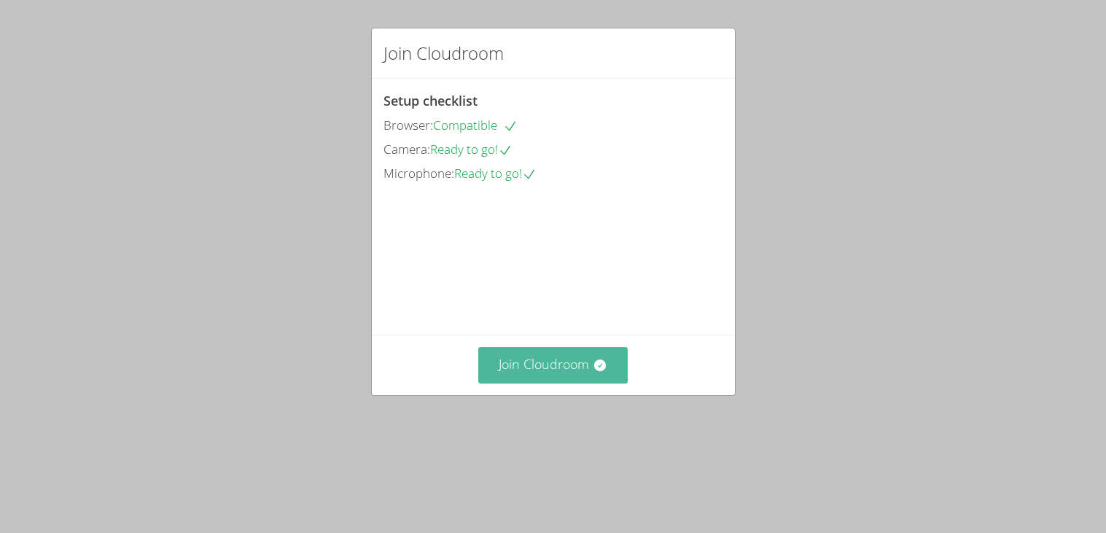
click at [550, 383] on button "Join Cloudroom" at bounding box center [552, 365] width 149 height 36
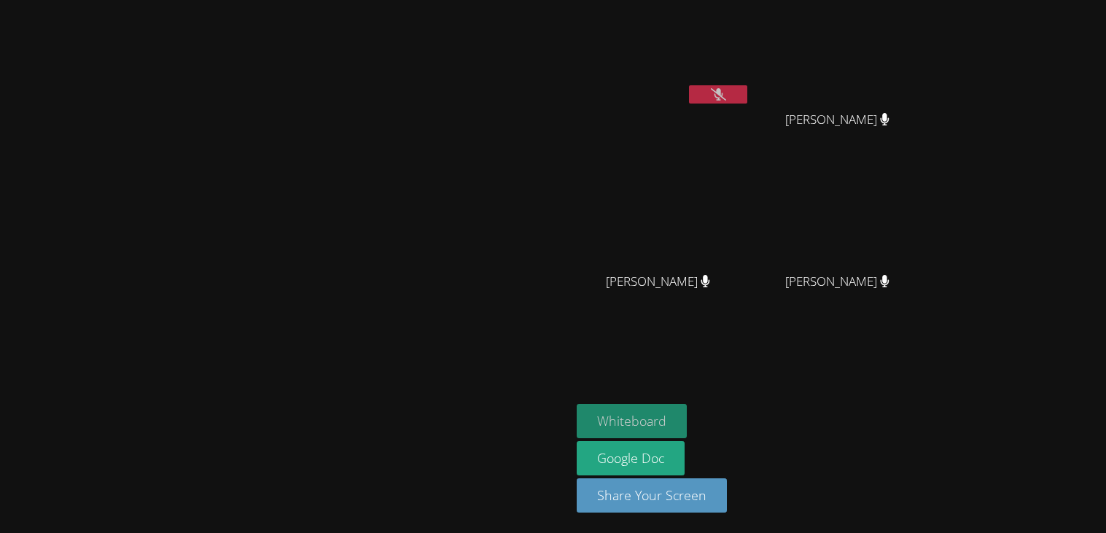
click at [687, 410] on button "Whiteboard" at bounding box center [632, 421] width 110 height 34
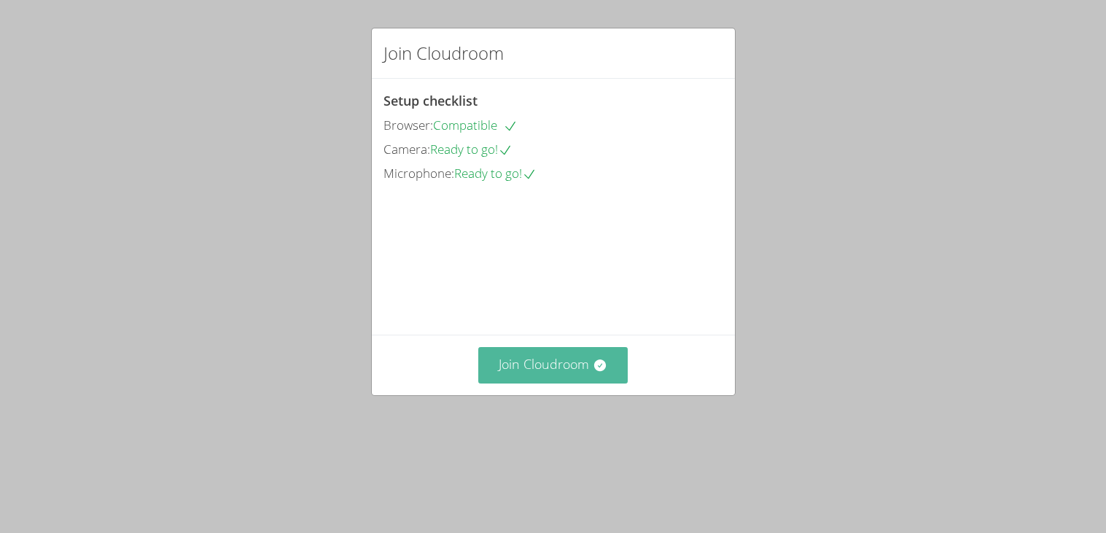
click at [607, 373] on icon at bounding box center [600, 365] width 15 height 15
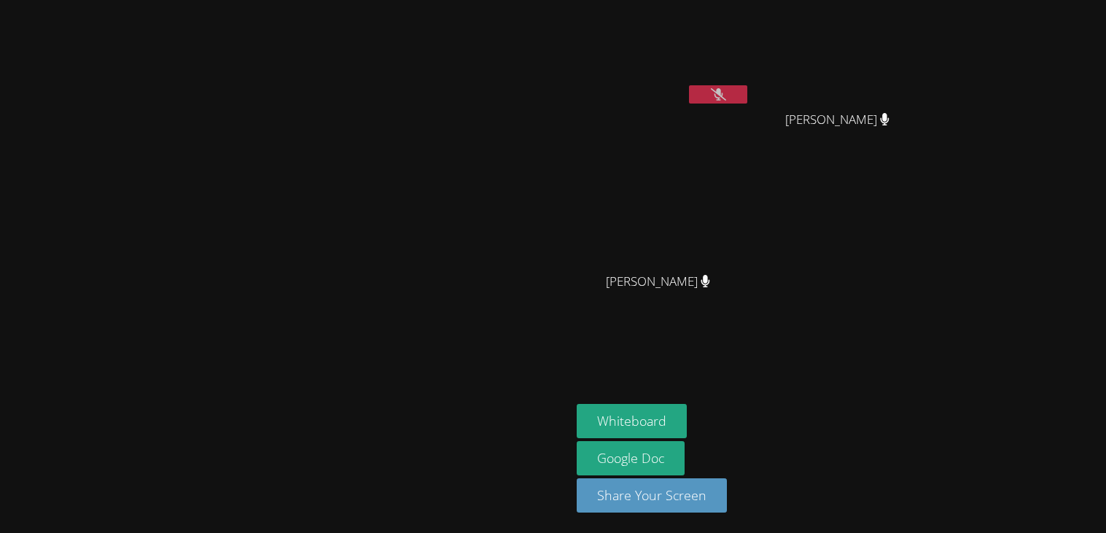
click at [395, 395] on video at bounding box center [285, 237] width 219 height 315
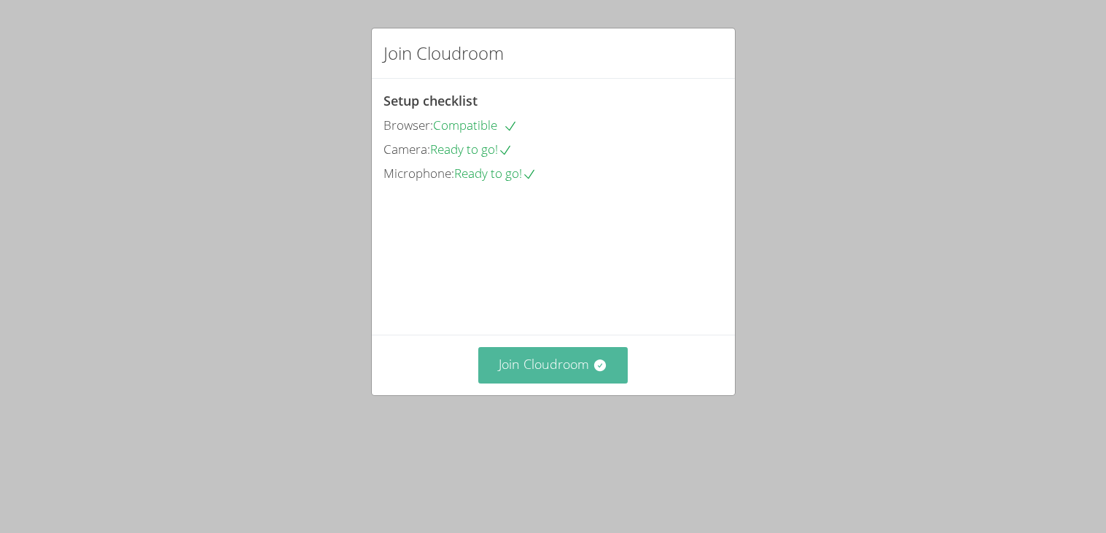
click at [590, 383] on button "Join Cloudroom" at bounding box center [552, 365] width 149 height 36
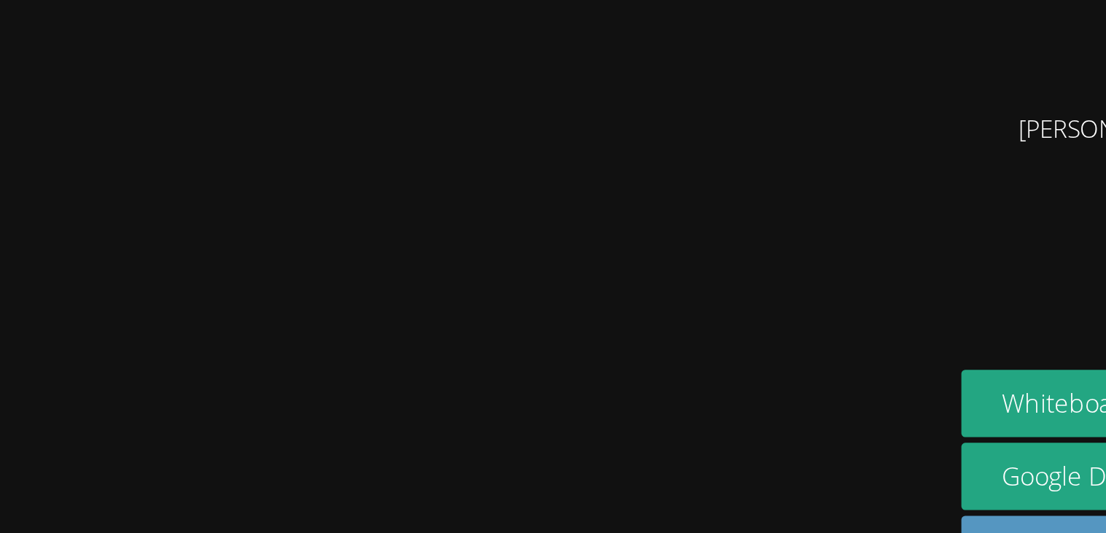
drag, startPoint x: 201, startPoint y: 321, endPoint x: 192, endPoint y: 328, distance: 11.5
click at [192, 328] on video at bounding box center [285, 237] width 219 height 315
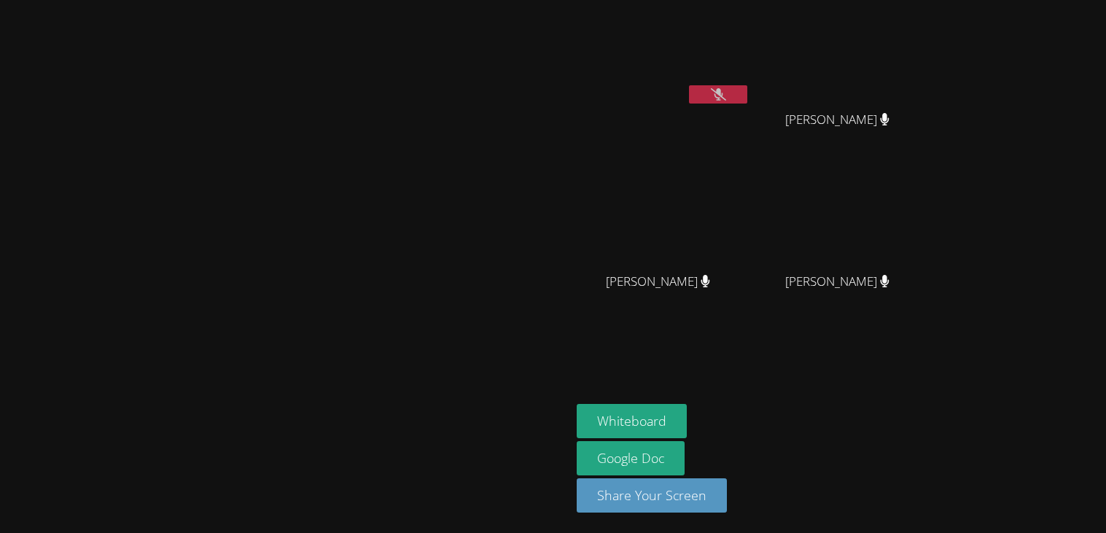
click at [827, 399] on aside "[PERSON_NAME] Aceton [PERSON_NAME] [PERSON_NAME] [PERSON_NAME] [PERSON_NAME] [P…" at bounding box center [753, 266] width 365 height 533
click at [687, 410] on button "Whiteboard" at bounding box center [632, 421] width 110 height 34
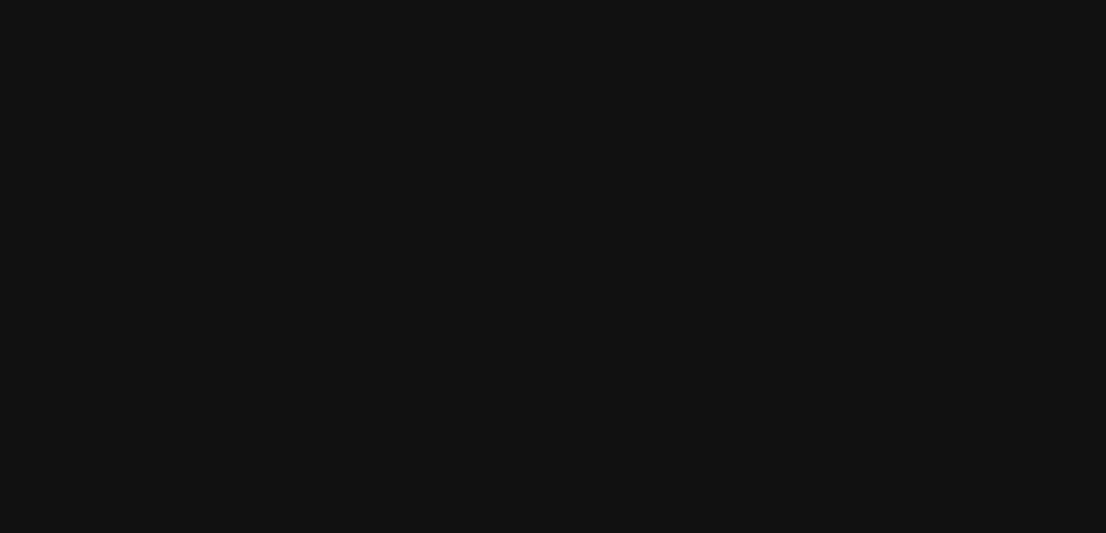
click at [320, 257] on video at bounding box center [285, 237] width 219 height 315
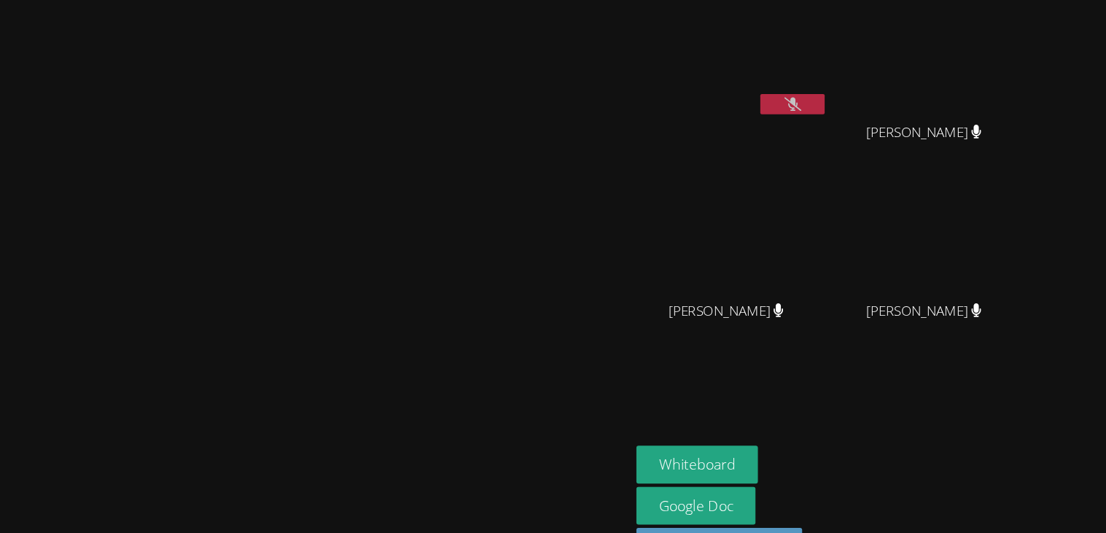
click at [747, 93] on button at bounding box center [718, 94] width 58 height 18
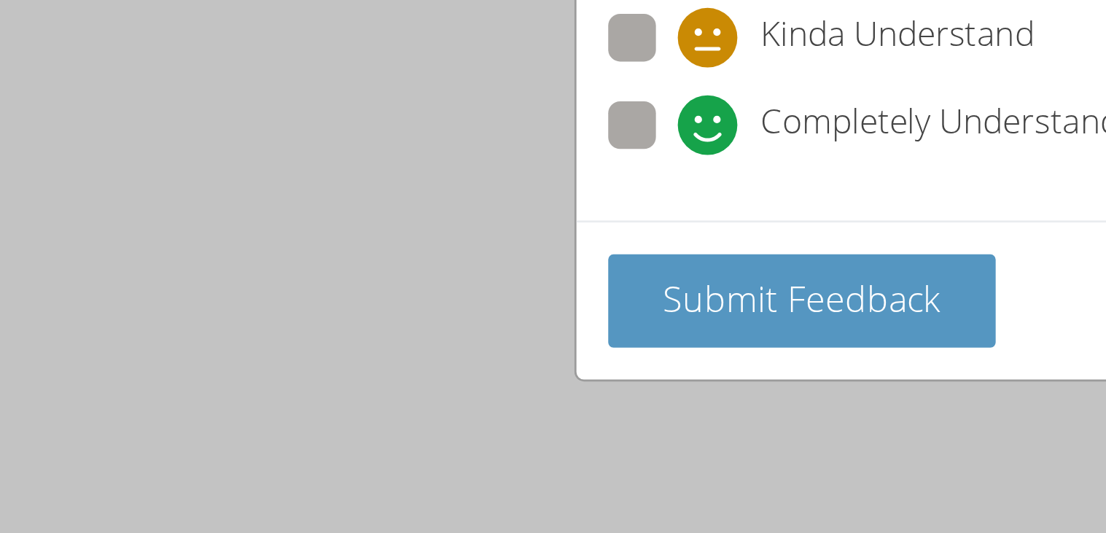
click at [409, 174] on span at bounding box center [409, 174] width 0 height 0
click at [409, 164] on input "Completely Understand" at bounding box center [415, 161] width 12 height 12
radio input "true"
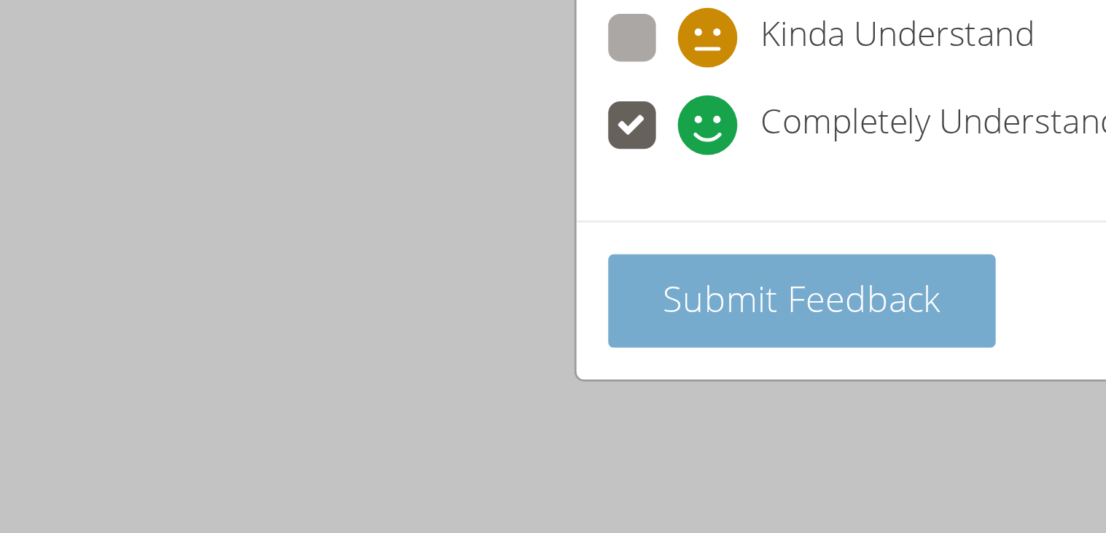
click at [432, 230] on span "Submit Feedback" at bounding box center [454, 226] width 102 height 17
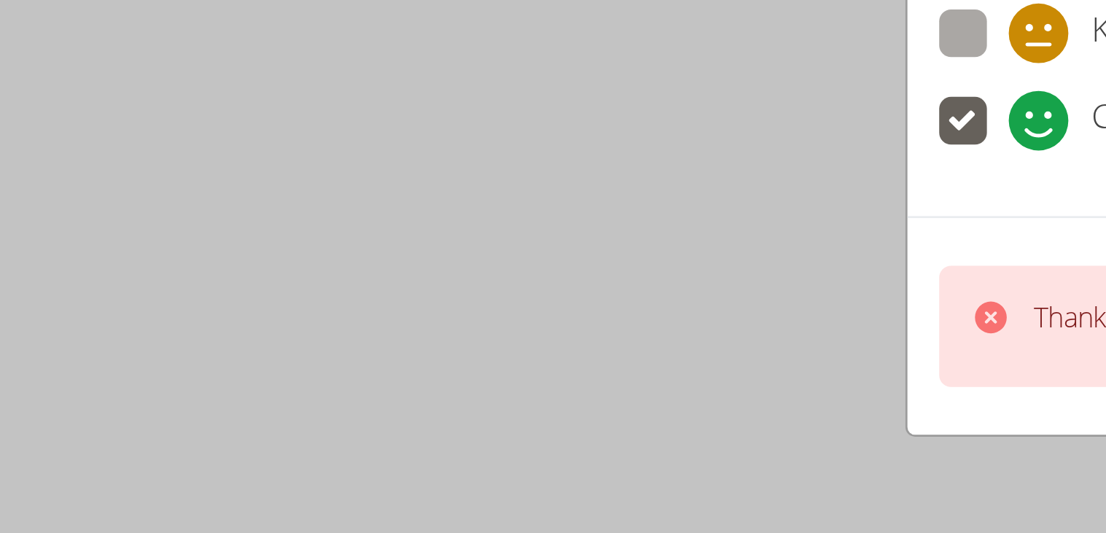
click at [92, 242] on div "How is your session going? Don't Understand Kinda Understand Completely Underst…" at bounding box center [553, 266] width 1106 height 533
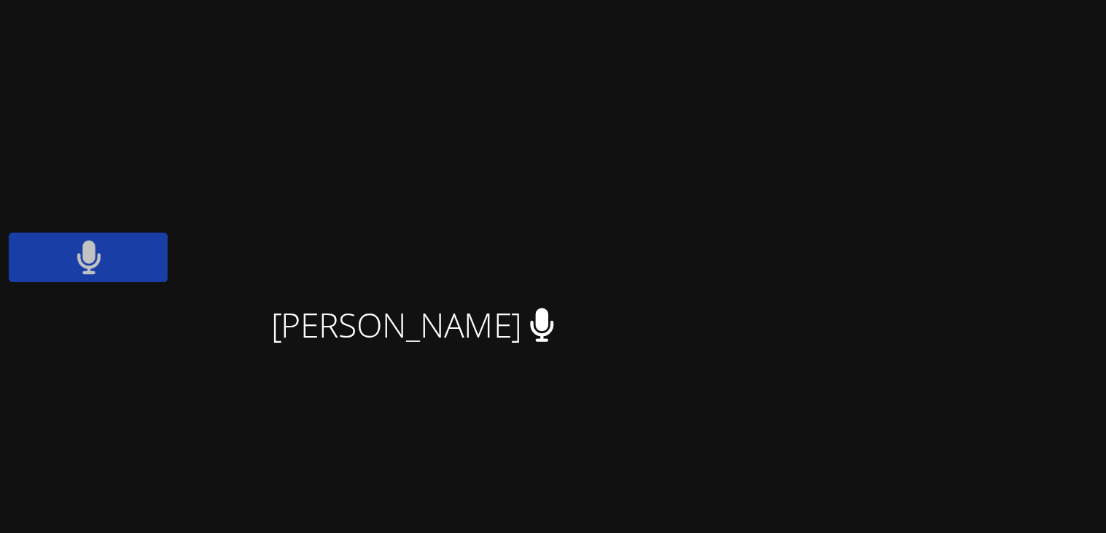
click at [747, 103] on button at bounding box center [718, 94] width 58 height 18
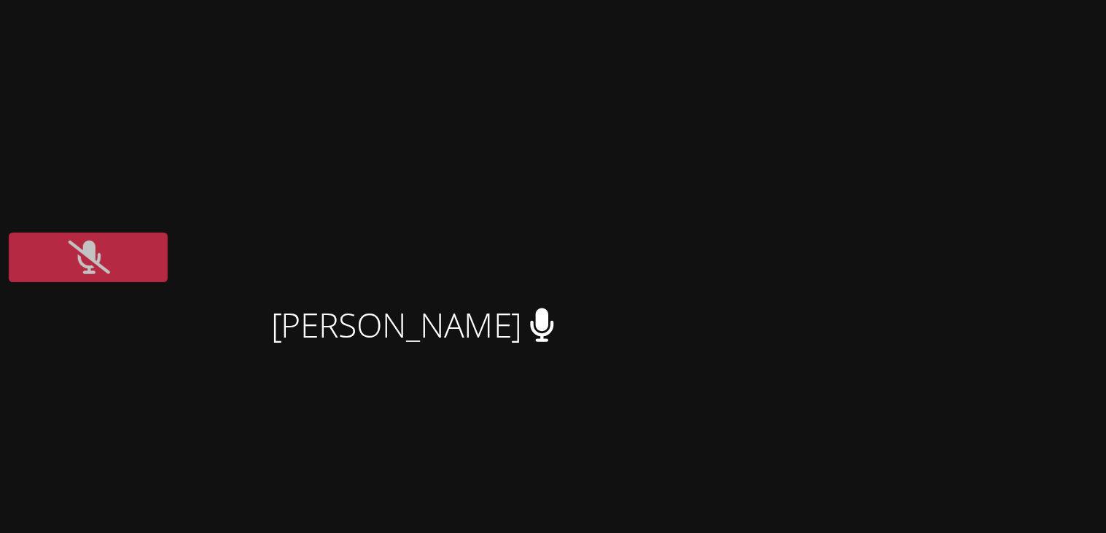
click at [726, 93] on icon at bounding box center [718, 94] width 15 height 12
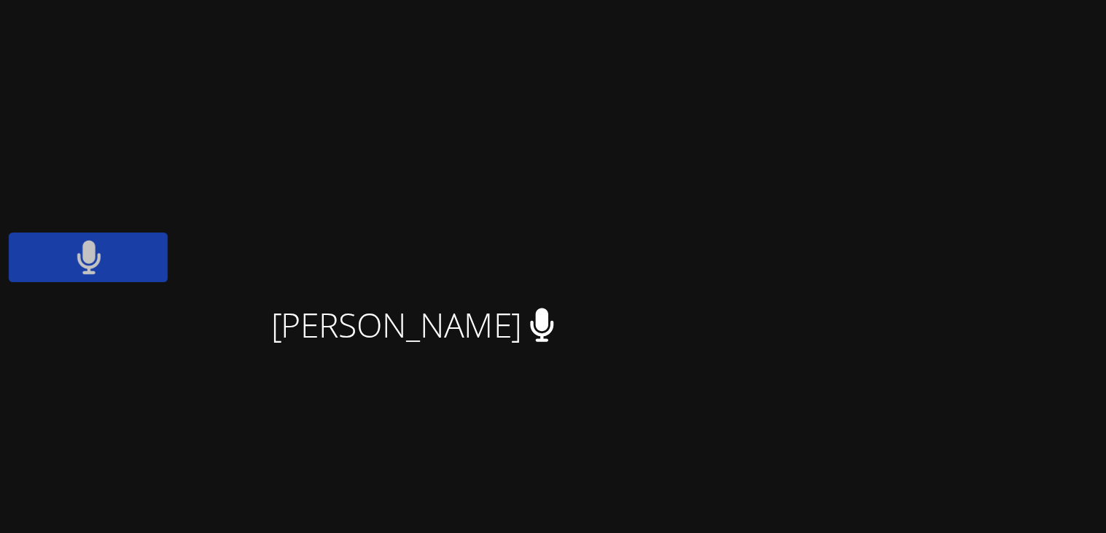
click at [723, 93] on icon at bounding box center [718, 94] width 9 height 12
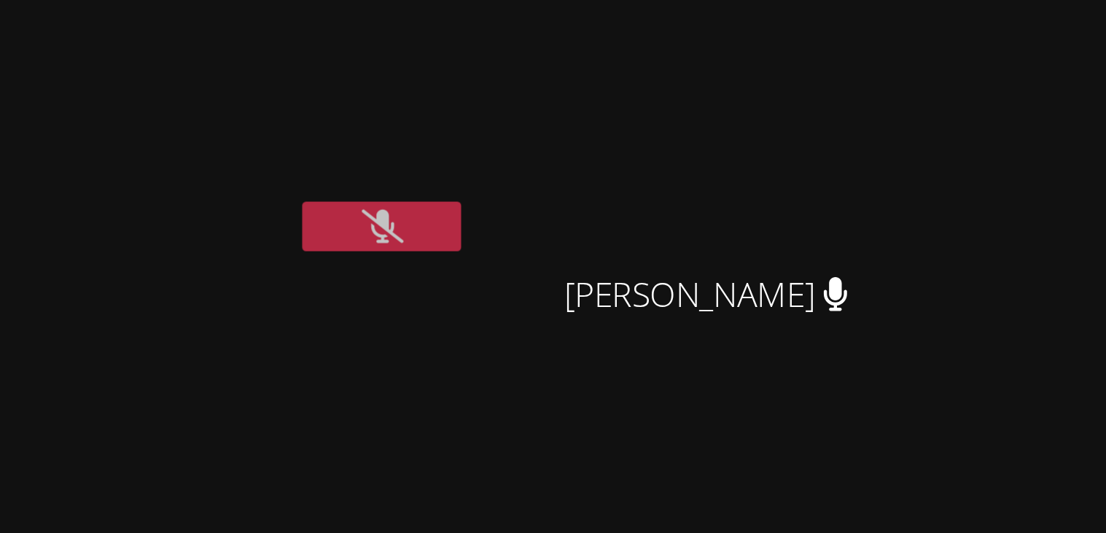
click at [747, 96] on button at bounding box center [718, 94] width 58 height 18
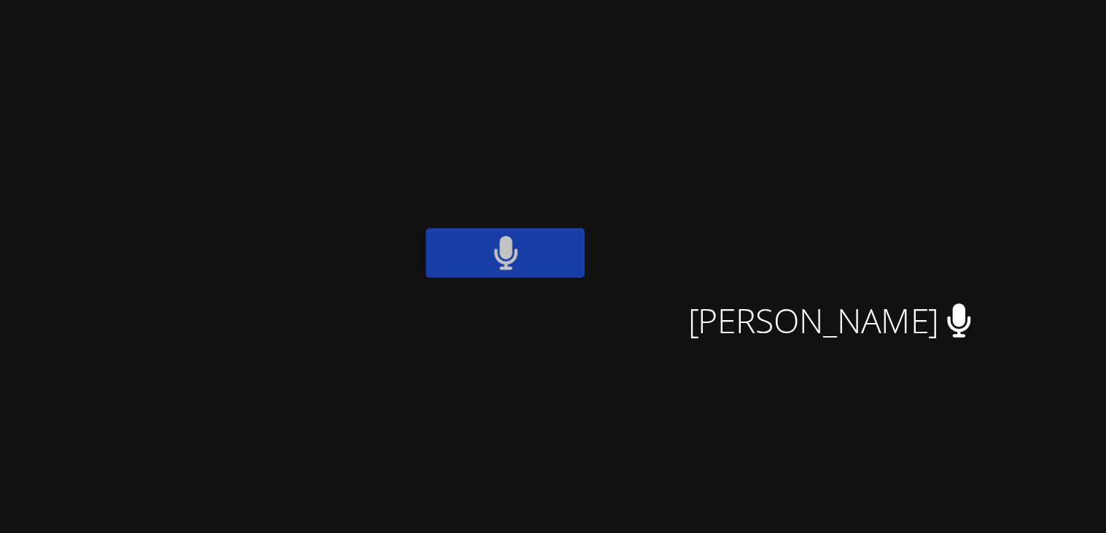
click at [747, 97] on button at bounding box center [718, 94] width 58 height 18
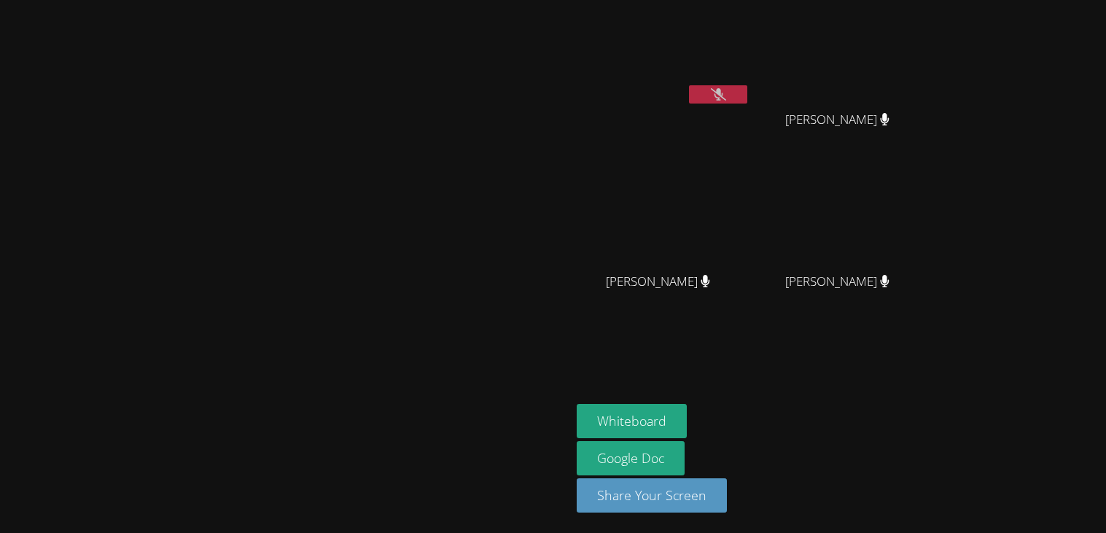
click at [747, 95] on button at bounding box center [718, 94] width 58 height 18
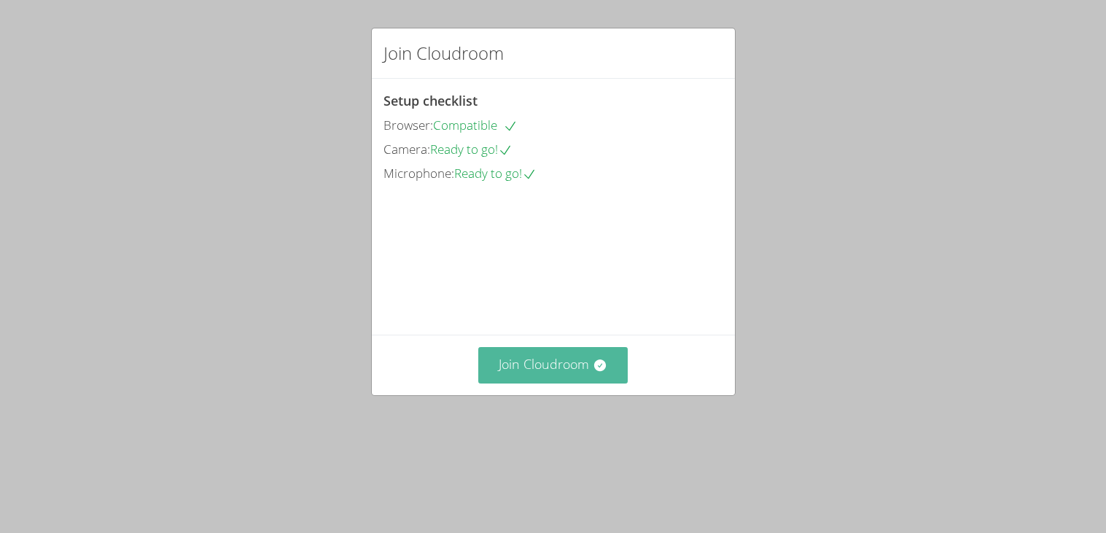
click at [549, 383] on button "Join Cloudroom" at bounding box center [552, 365] width 149 height 36
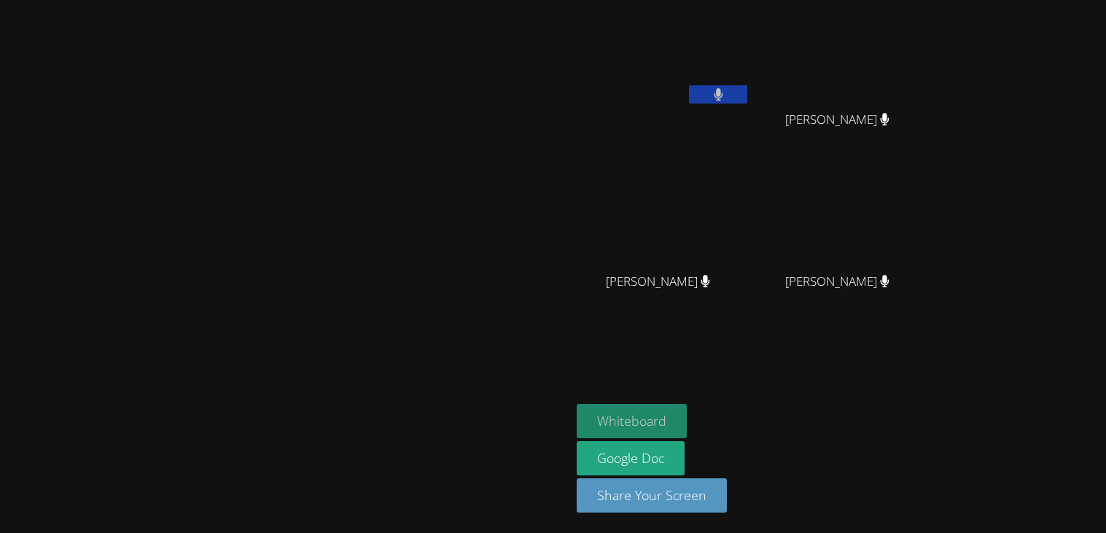
click at [687, 415] on button "Whiteboard" at bounding box center [632, 421] width 110 height 34
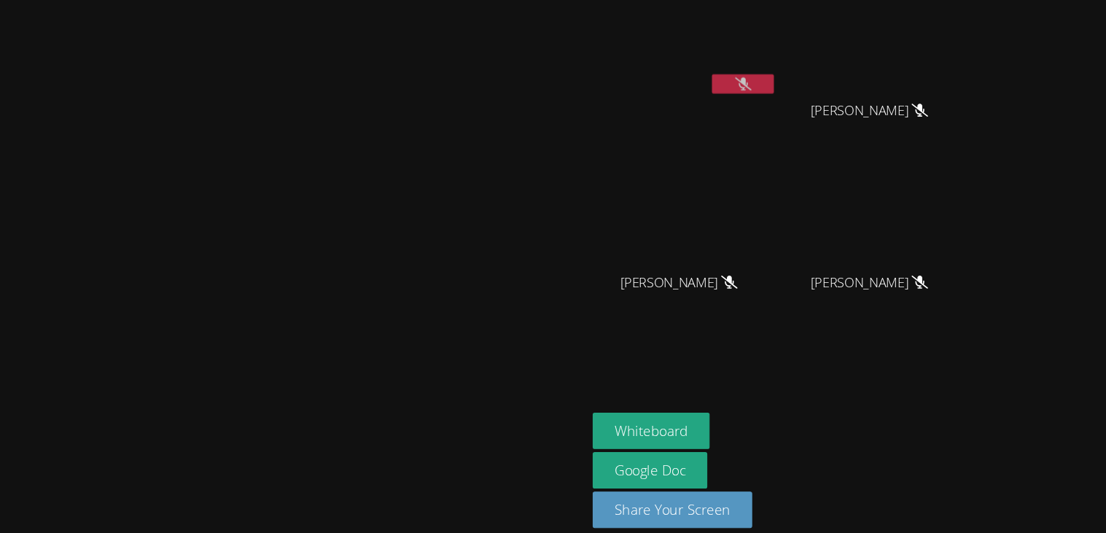
click at [750, 83] on video at bounding box center [664, 55] width 174 height 98
click at [747, 98] on button at bounding box center [718, 94] width 58 height 18
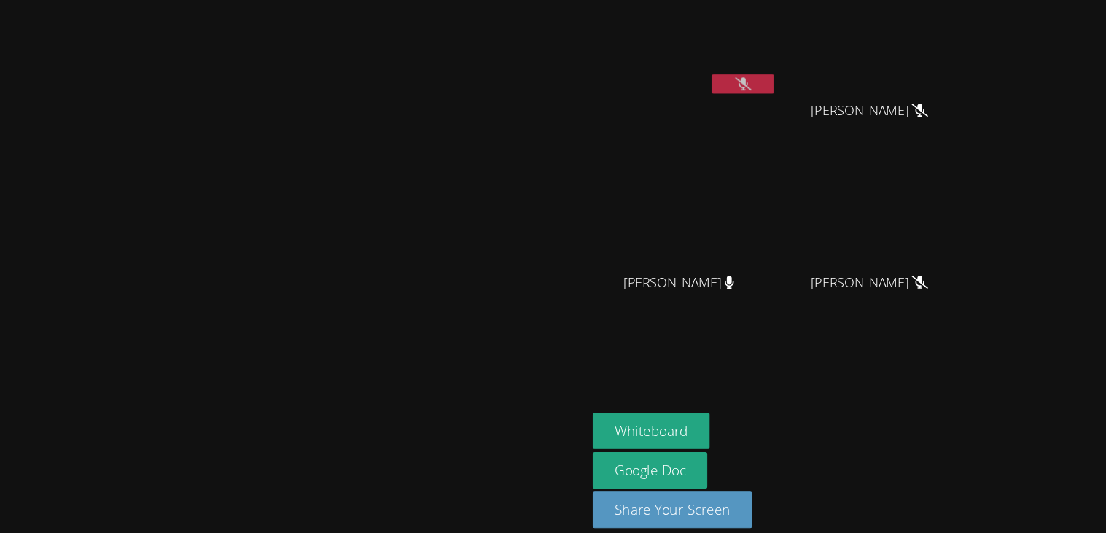
click at [747, 85] on button at bounding box center [718, 94] width 58 height 18
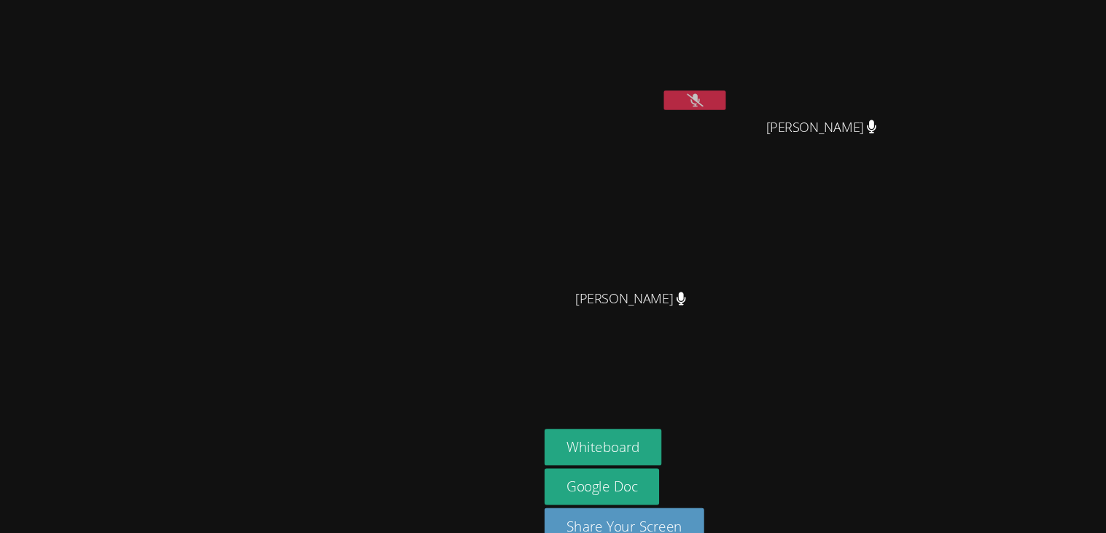
click at [726, 93] on icon at bounding box center [718, 94] width 15 height 12
click at [747, 97] on button at bounding box center [718, 94] width 58 height 18
click at [726, 95] on icon at bounding box center [718, 94] width 15 height 12
click at [723, 95] on icon at bounding box center [718, 94] width 9 height 12
click at [726, 95] on icon at bounding box center [718, 94] width 15 height 12
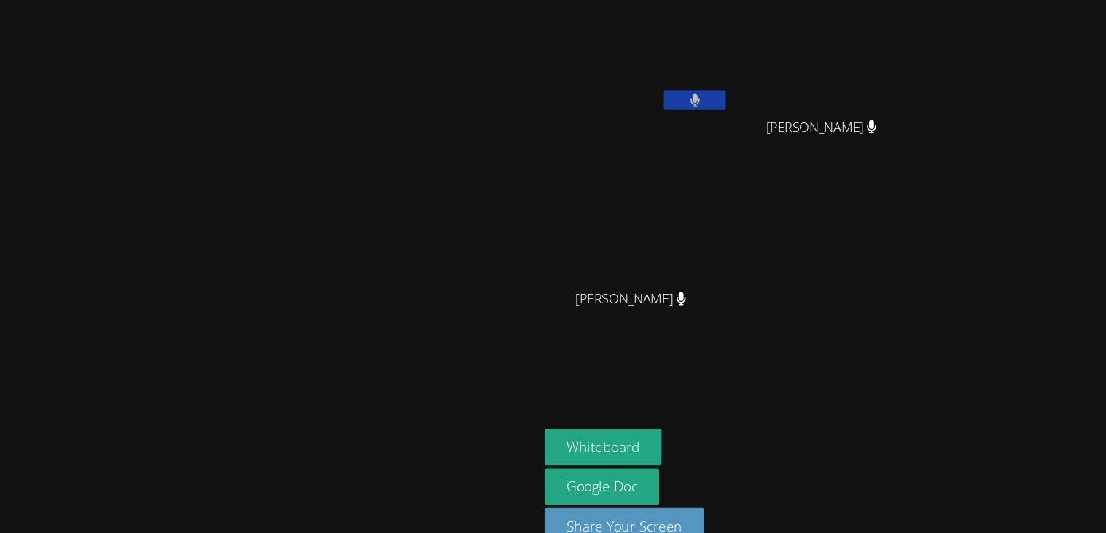
click at [747, 94] on button at bounding box center [718, 94] width 58 height 18
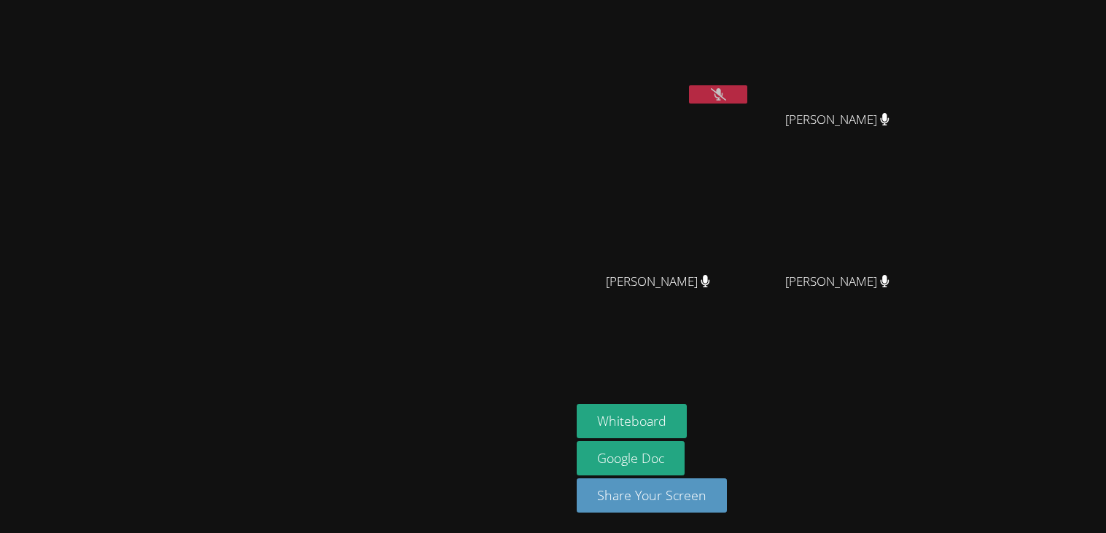
click at [929, 61] on video at bounding box center [843, 55] width 174 height 98
click at [747, 97] on button at bounding box center [718, 94] width 58 height 18
